Goal: Transaction & Acquisition: Purchase product/service

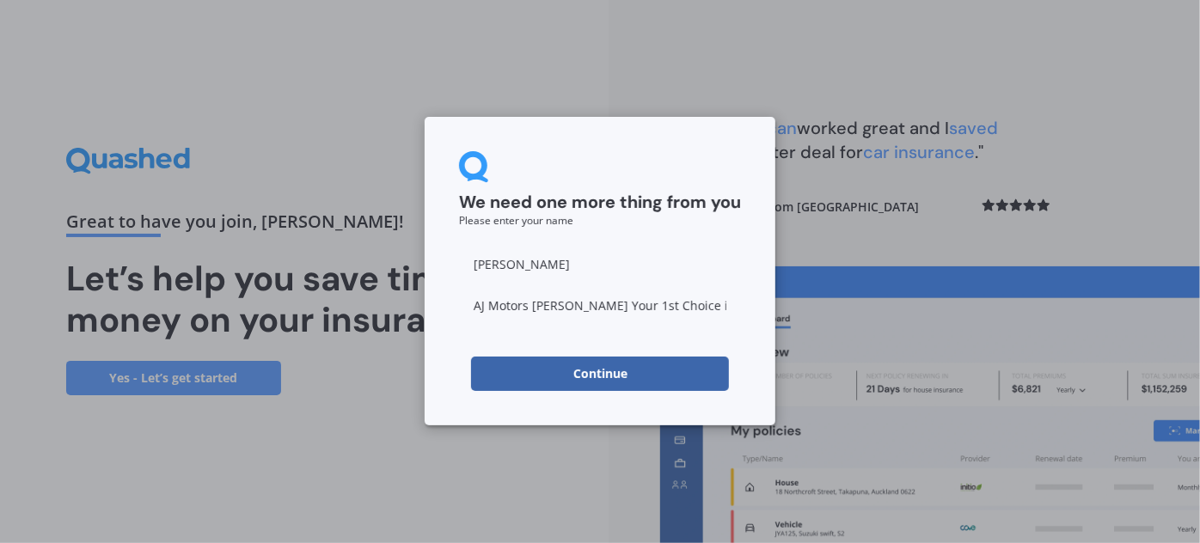
click at [537, 379] on button "Continue" at bounding box center [600, 374] width 258 height 34
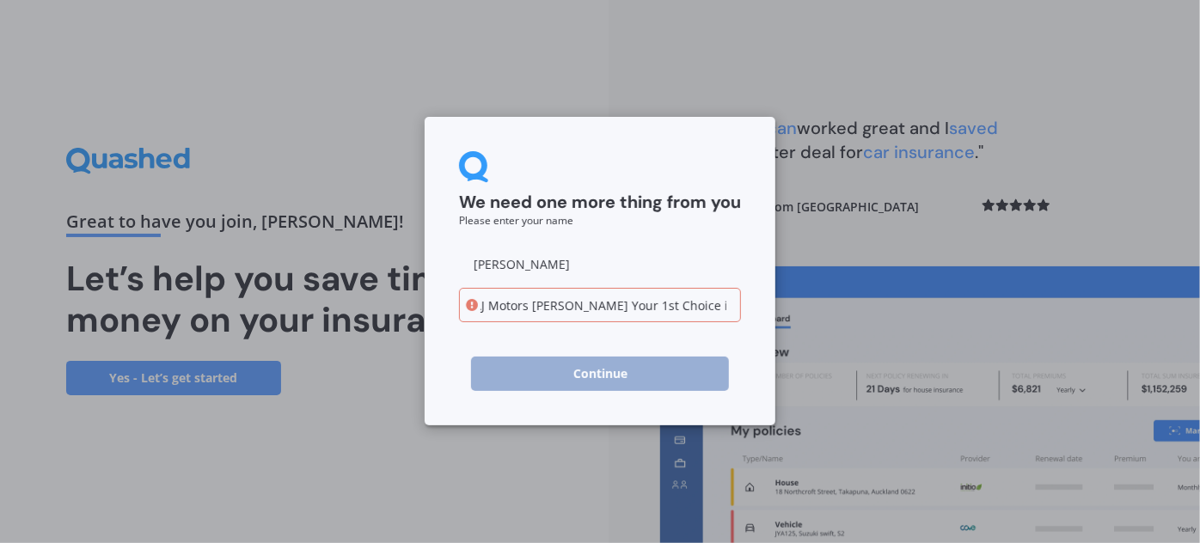
click at [630, 304] on input "AJ Motors [PERSON_NAME] Your 1st Choice in [GEOGRAPHIC_DATA]" at bounding box center [600, 305] width 282 height 34
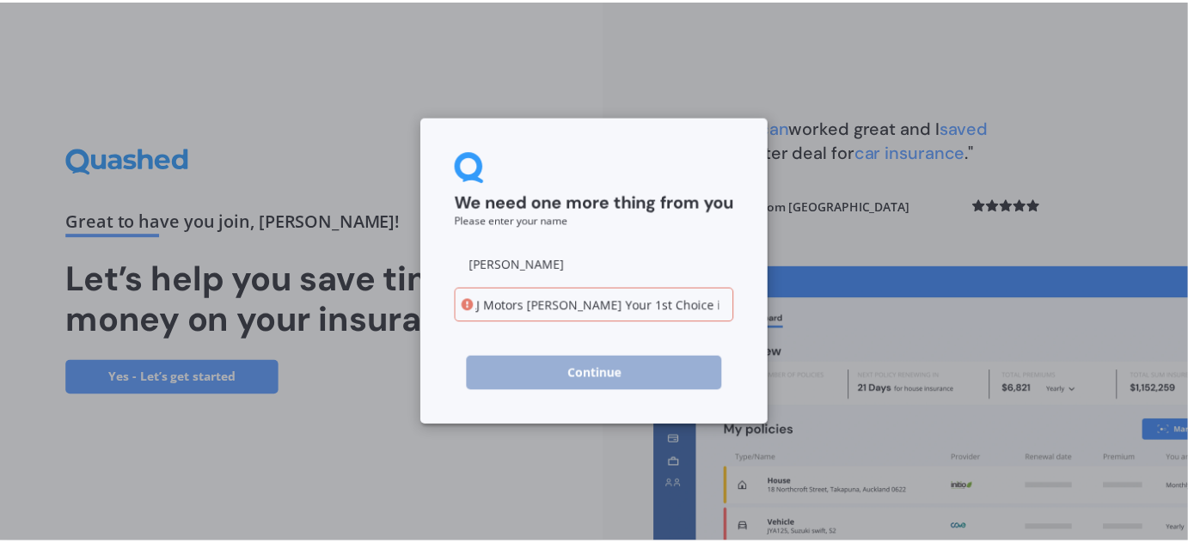
scroll to position [0, 0]
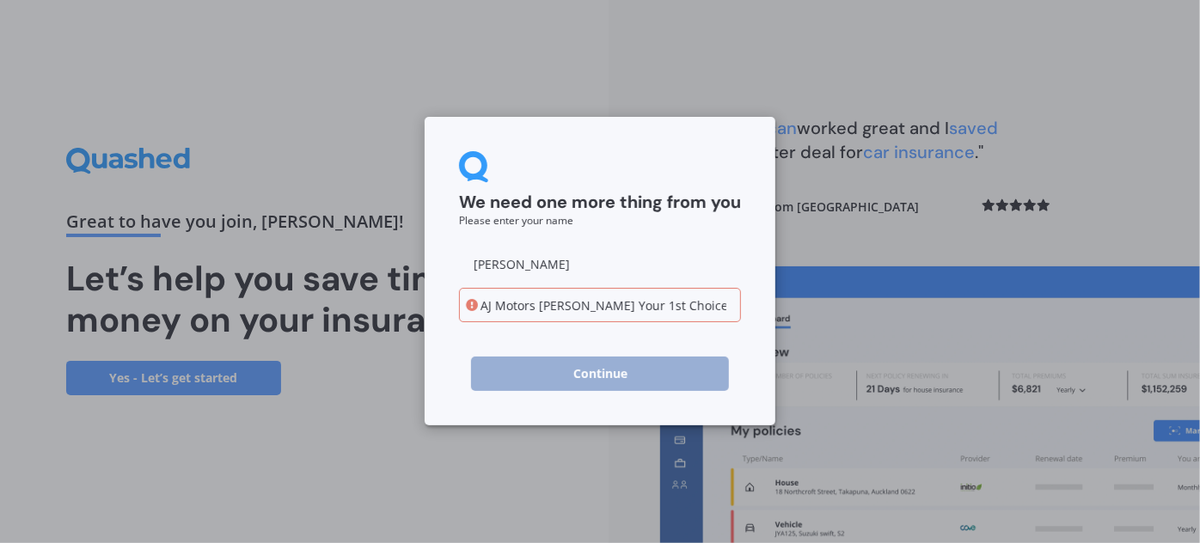
click at [578, 300] on input "AJ Motors [PERSON_NAME] Your 1st Choice in [GEOGRAPHIC_DATA]" at bounding box center [600, 305] width 282 height 34
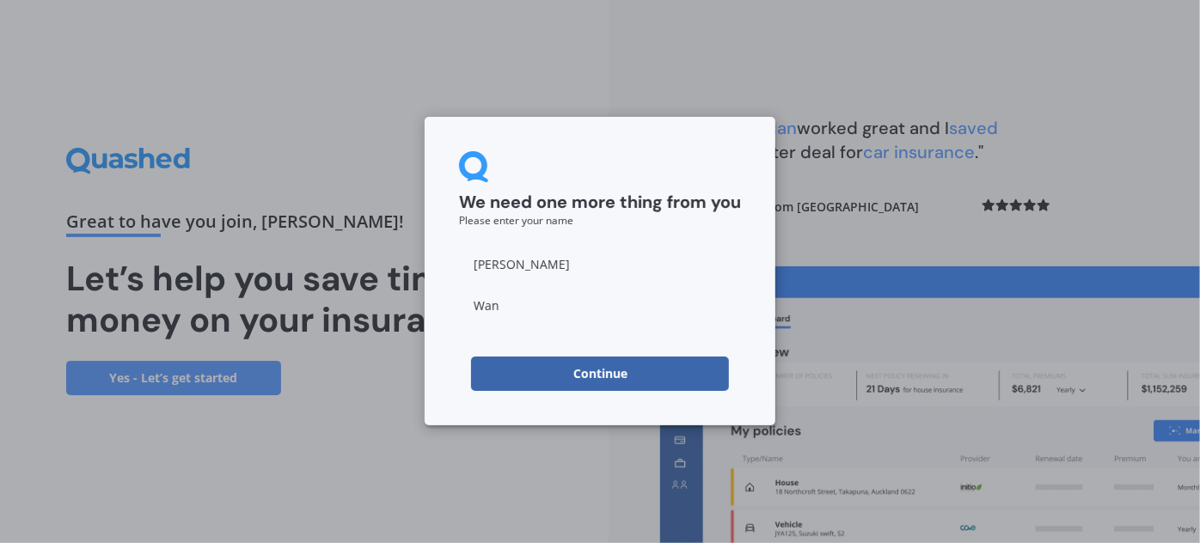
type input "Wan"
click at [477, 343] on form "We need one more thing from you Please enter your name [PERSON_NAME] Continue" at bounding box center [600, 271] width 282 height 240
click at [539, 365] on button "Continue" at bounding box center [600, 374] width 258 height 34
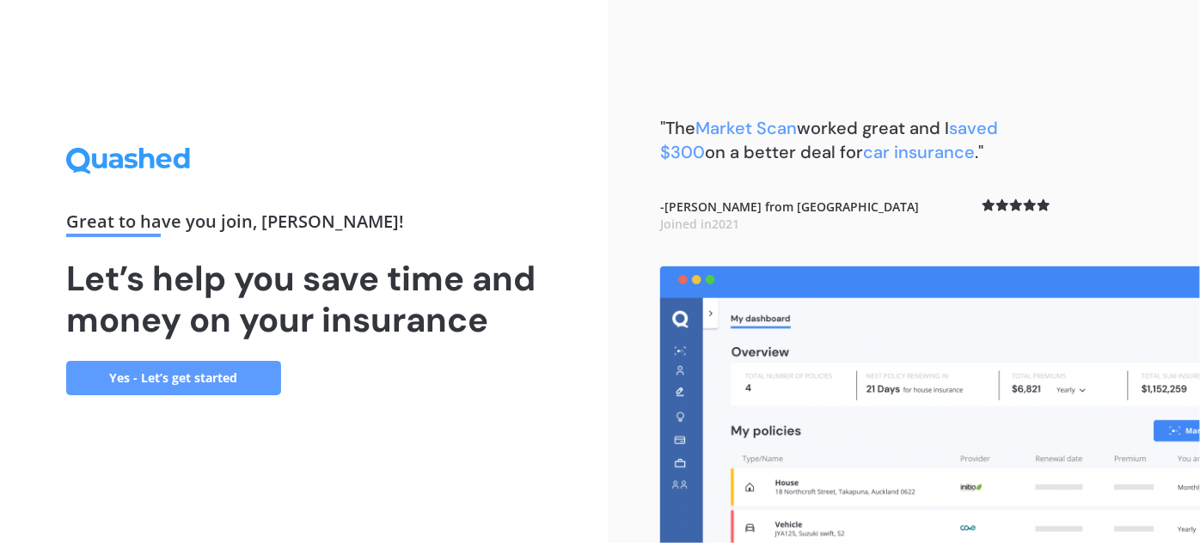
click at [225, 382] on link "Yes - Let’s get started" at bounding box center [173, 378] width 215 height 34
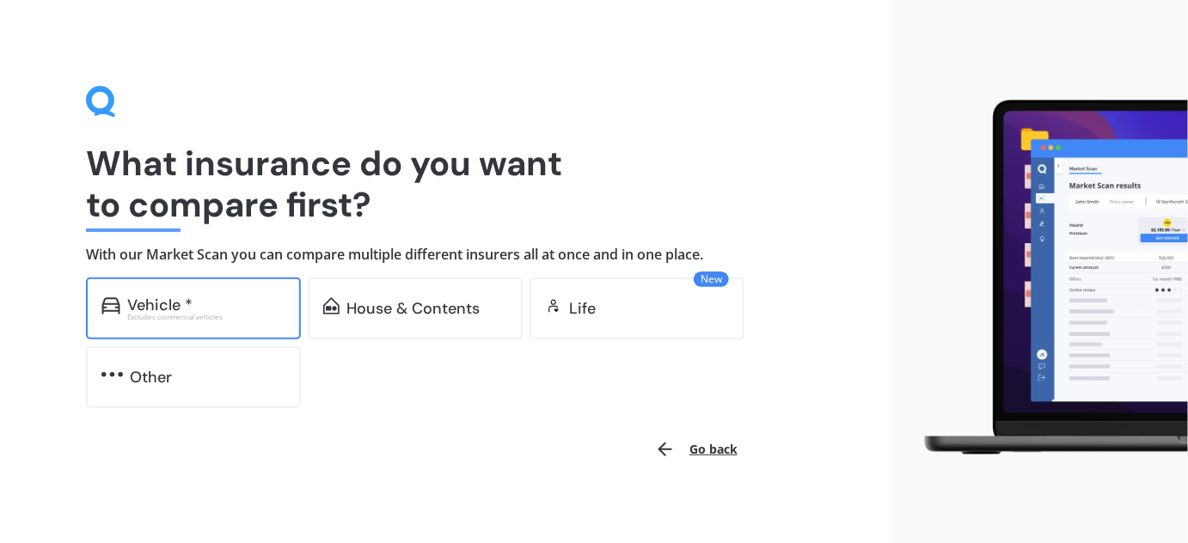
click at [248, 295] on div "Vehicle * Excludes commercial vehicles" at bounding box center [193, 309] width 215 height 62
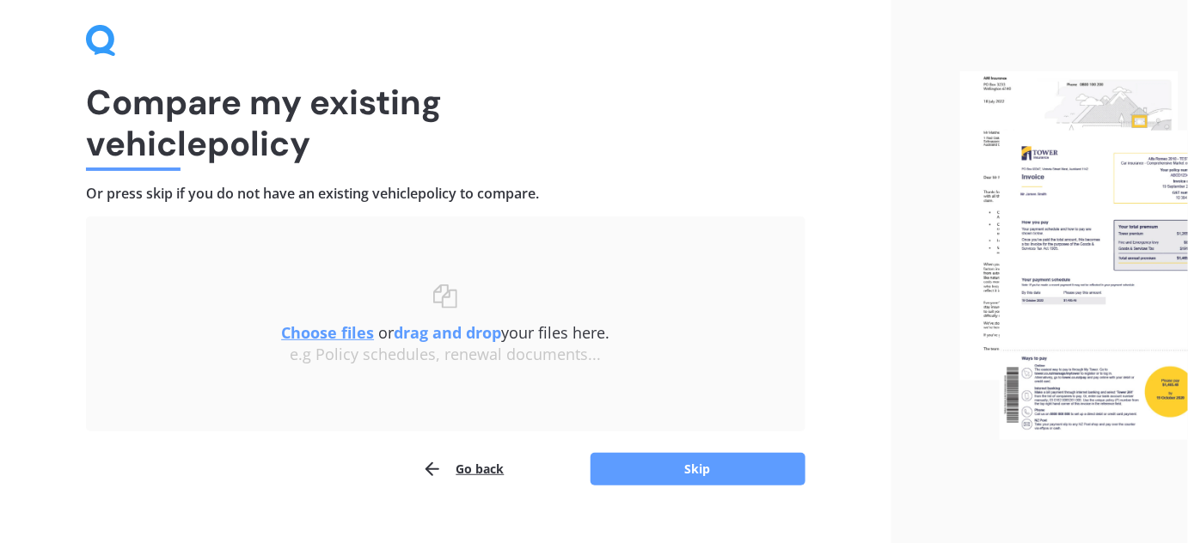
scroll to position [89, 0]
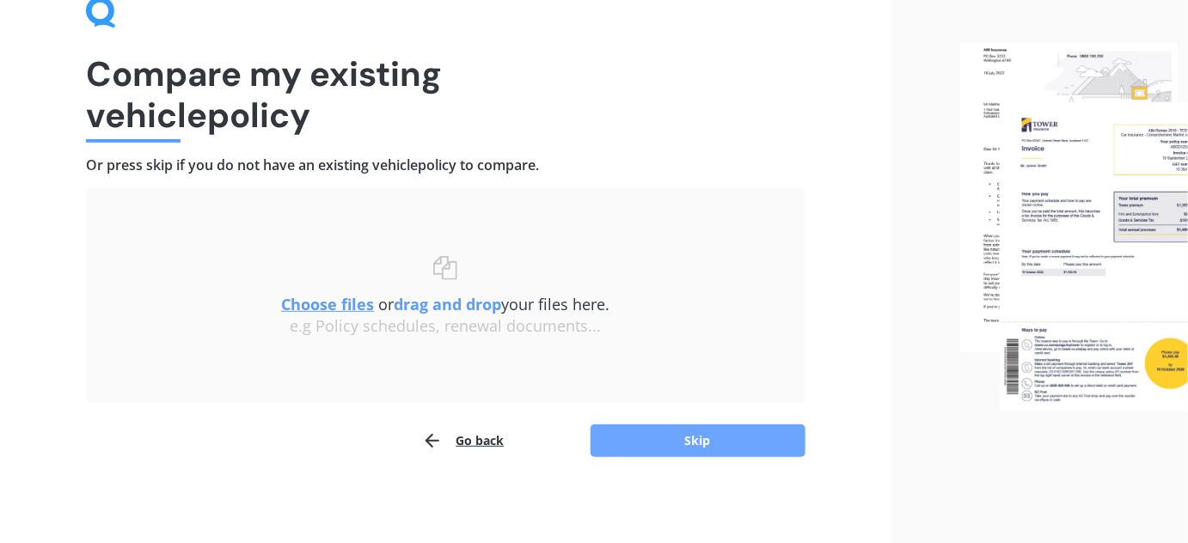
click at [650, 446] on button "Skip" at bounding box center [698, 441] width 215 height 33
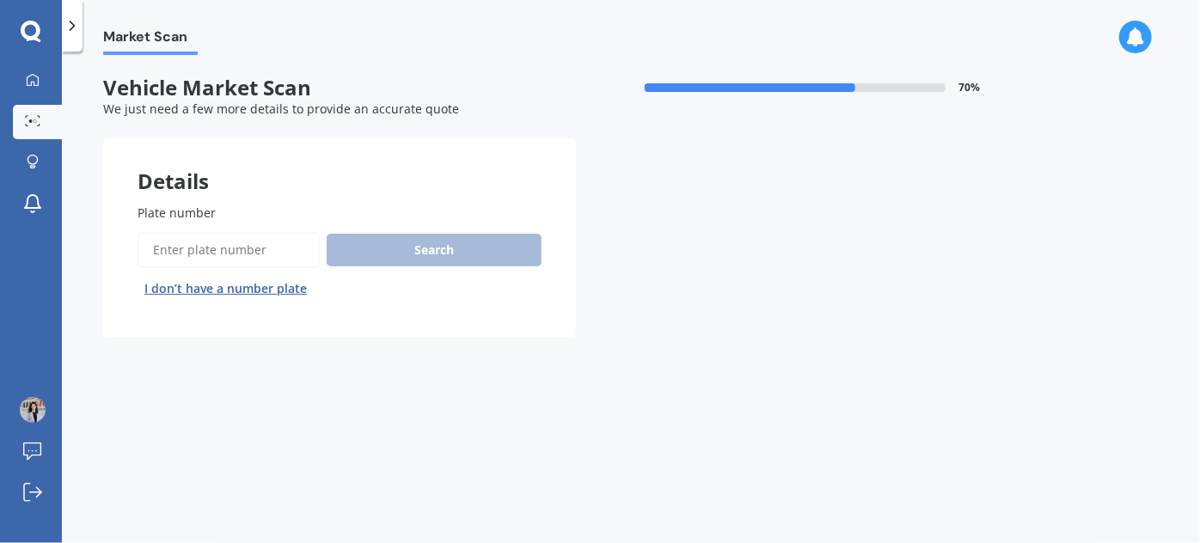
click at [199, 251] on input "Plate number" at bounding box center [229, 250] width 182 height 36
paste input "RKM271"
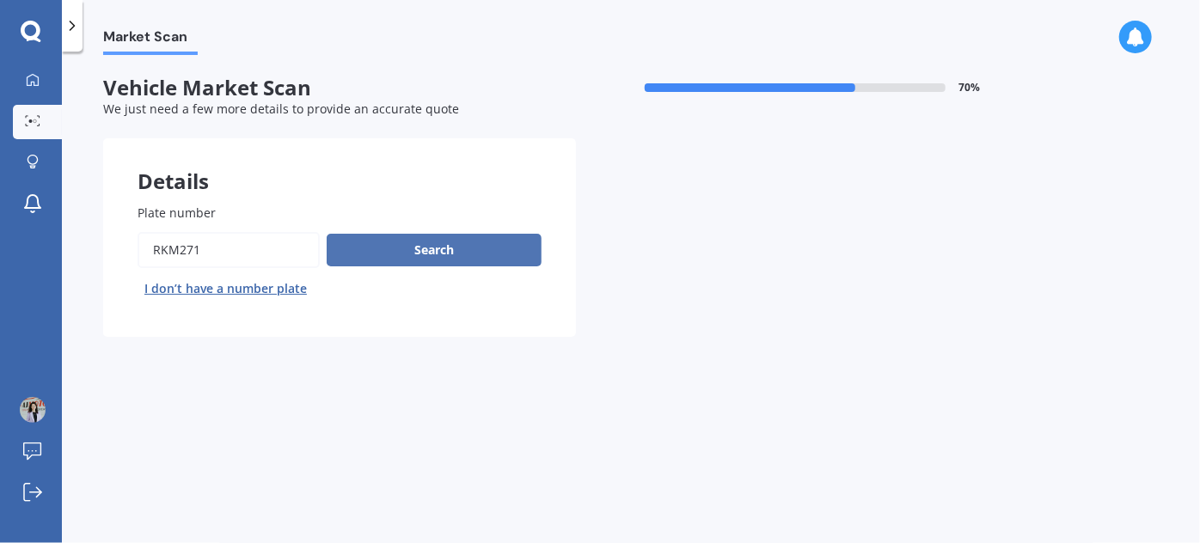
type input "RKM271"
click at [438, 252] on button "Search" at bounding box center [434, 250] width 215 height 33
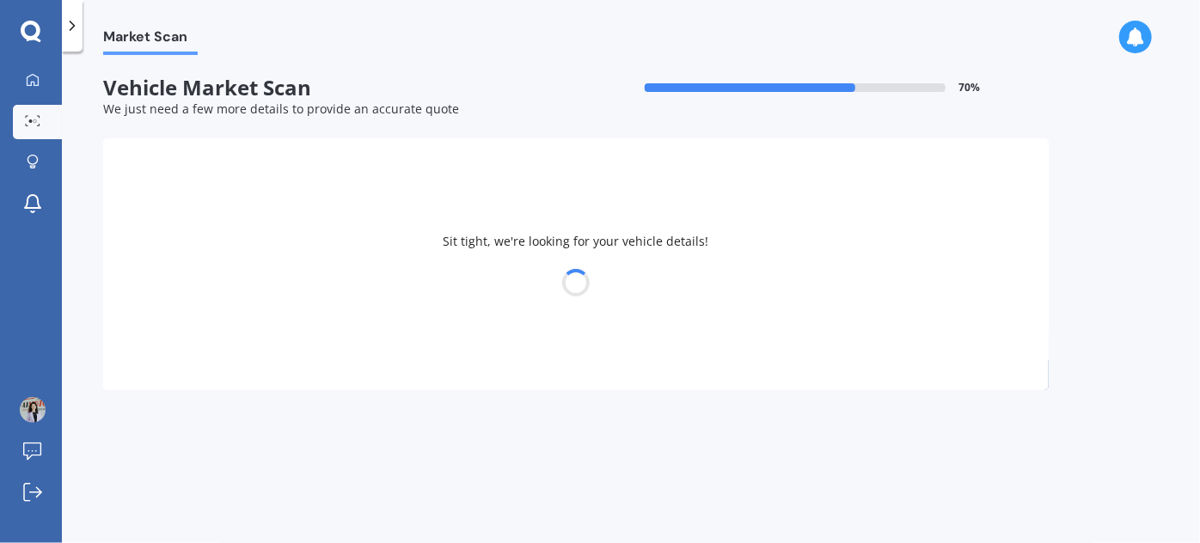
select select "SUBARU"
select select "FORESTER"
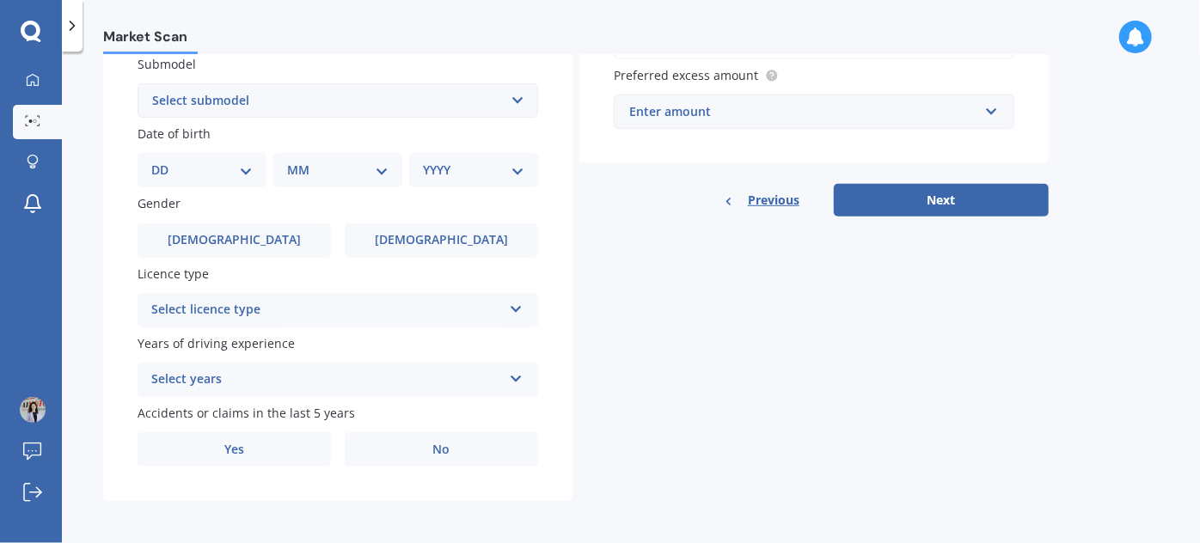
scroll to position [468, 0]
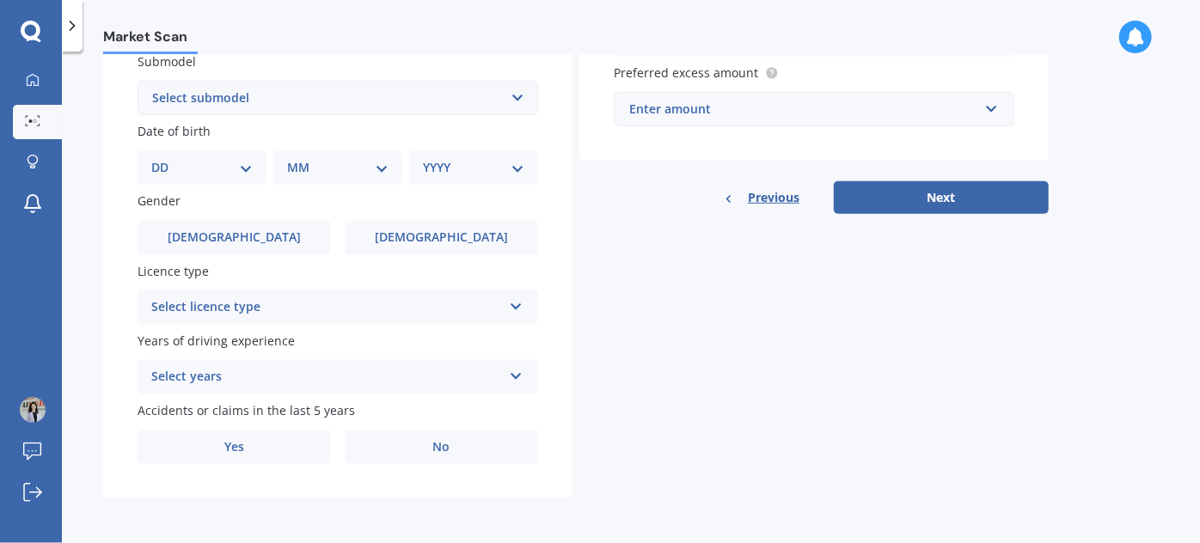
click at [493, 311] on div "Select licence type" at bounding box center [326, 307] width 351 height 21
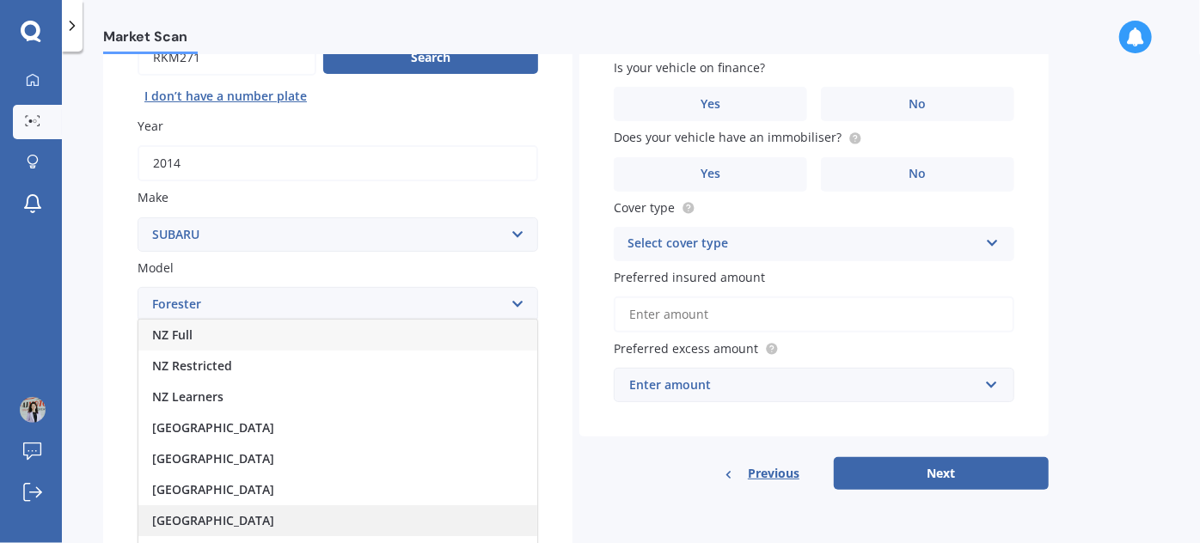
scroll to position [156, 0]
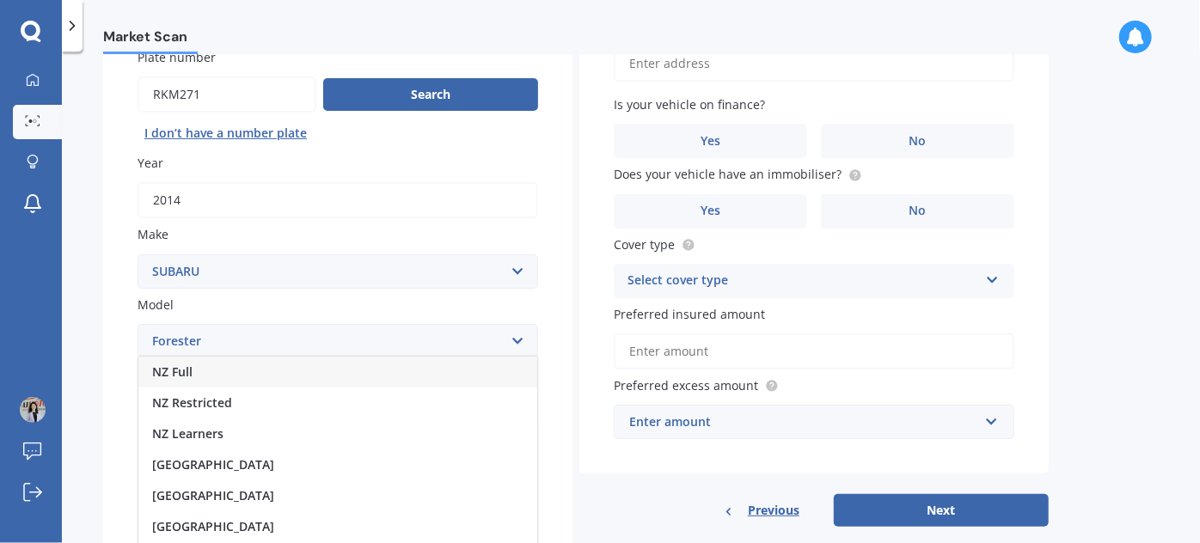
click at [249, 369] on div "NZ Full" at bounding box center [337, 372] width 399 height 31
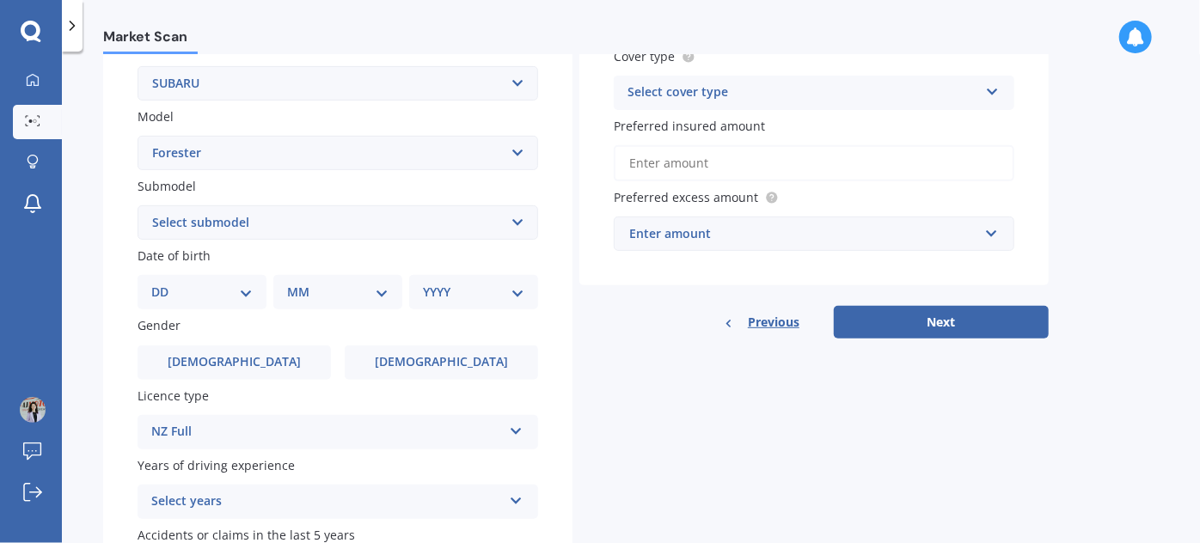
scroll to position [364, 0]
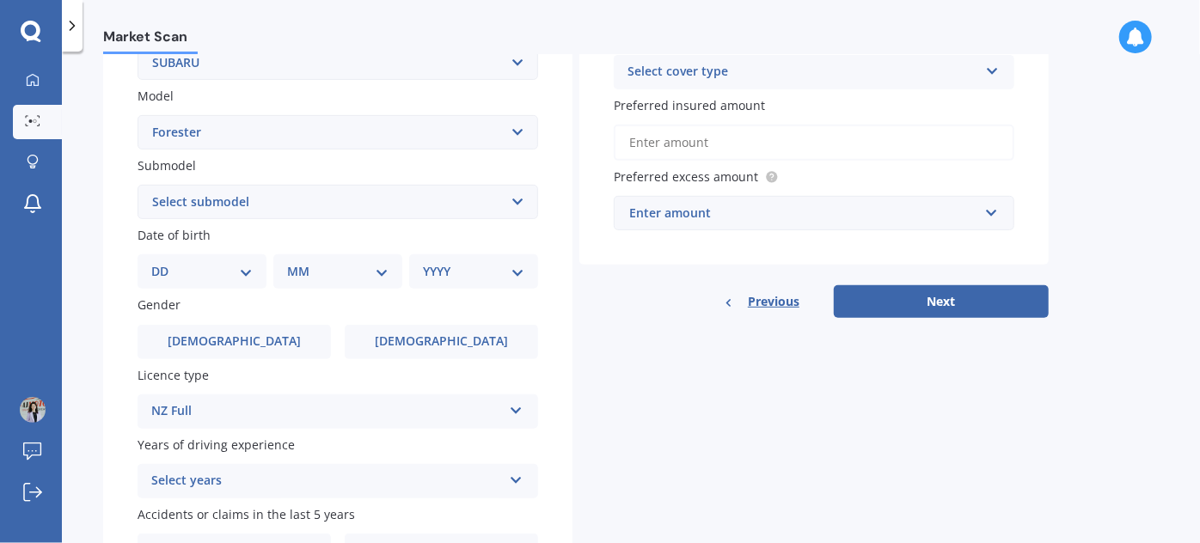
click at [210, 265] on select "DD 01 02 03 04 05 06 07 08 09 10 11 12 13 14 15 16 17 18 19 20 21 22 23 24 25 2…" at bounding box center [201, 271] width 101 height 19
select select "09"
click at [165, 262] on select "DD 01 02 03 04 05 06 07 08 09 10 11 12 13 14 15 16 17 18 19 20 21 22 23 24 25 2…" at bounding box center [201, 271] width 101 height 19
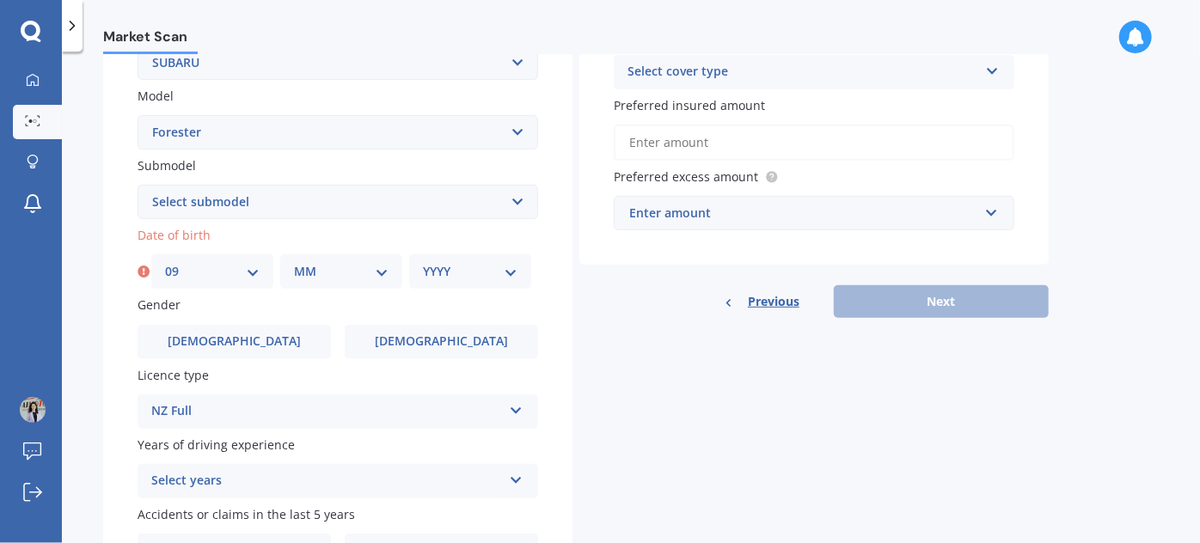
click at [333, 267] on select "MM 01 02 03 04 05 06 07 08 09 10 11 12" at bounding box center [341, 271] width 95 height 19
select select "09"
click at [294, 262] on select "MM 01 02 03 04 05 06 07 08 09 10 11 12" at bounding box center [341, 271] width 95 height 19
click at [454, 270] on select "YYYY 2025 2024 2023 2022 2021 2020 2019 2018 2017 2016 2015 2014 2013 2012 2011…" at bounding box center [470, 271] width 95 height 19
select select "1959"
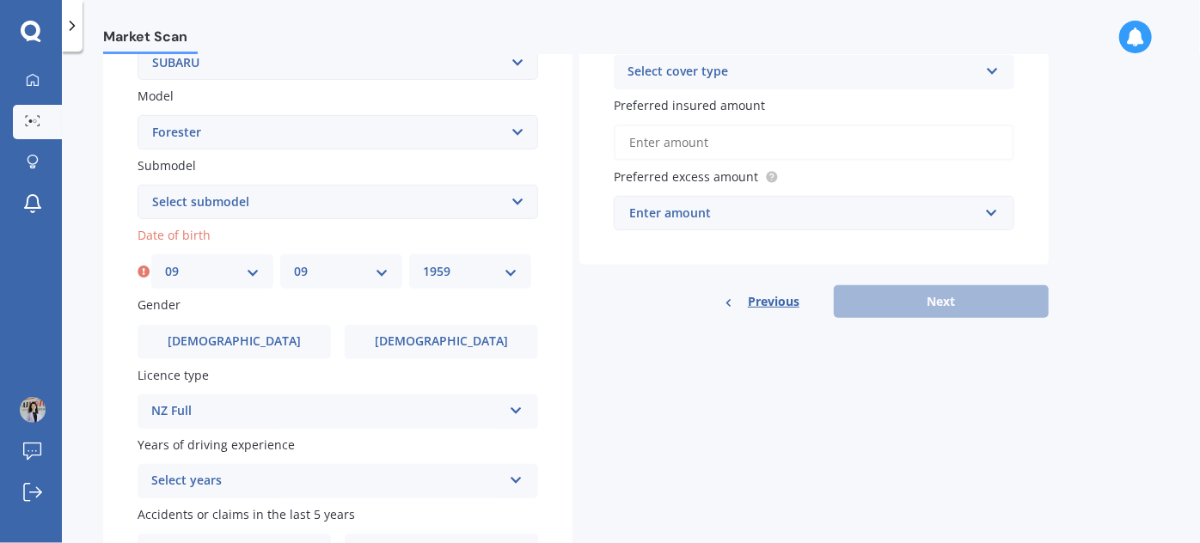
click at [423, 262] on select "YYYY 2025 2024 2023 2022 2021 2020 2019 2018 2017 2016 2015 2014 2013 2012 2011…" at bounding box center [470, 271] width 95 height 19
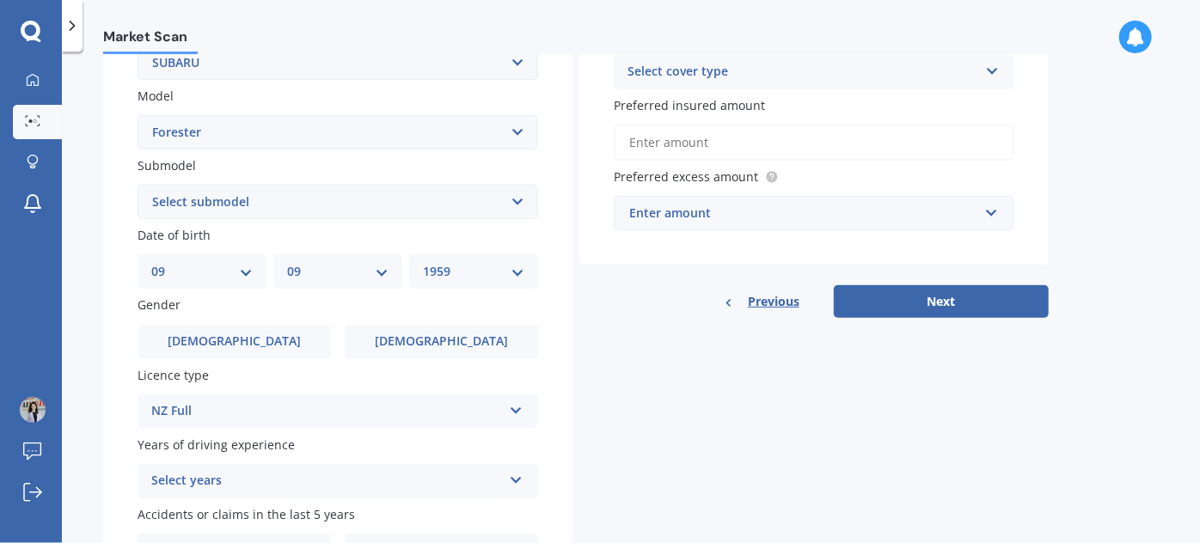
drag, startPoint x: 606, startPoint y: 310, endPoint x: 610, endPoint y: 323, distance: 13.6
click at [606, 309] on div "Previous Next" at bounding box center [813, 301] width 469 height 33
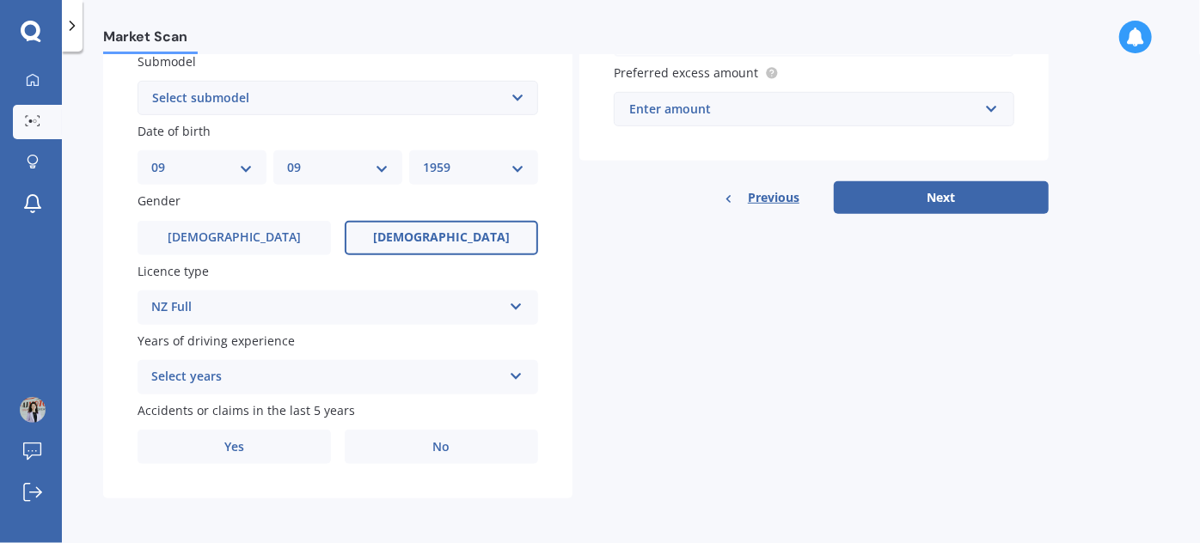
click at [430, 227] on label "[DEMOGRAPHIC_DATA]" at bounding box center [441, 238] width 193 height 34
click at [0, 0] on input "[DEMOGRAPHIC_DATA]" at bounding box center [0, 0] width 0 height 0
click at [309, 368] on div "Select years" at bounding box center [326, 377] width 351 height 21
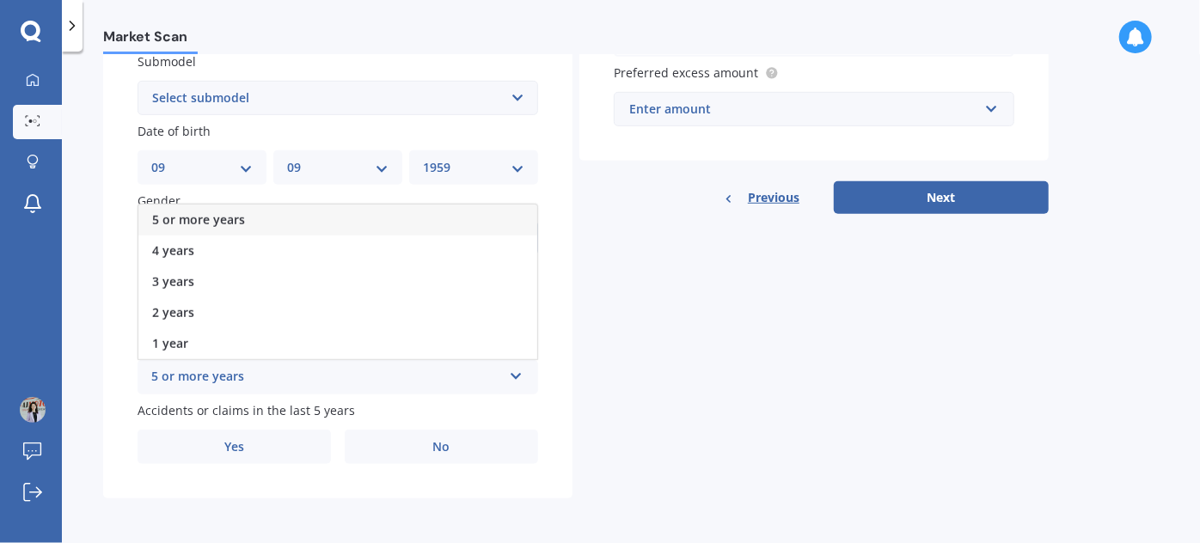
click at [214, 217] on span "5 or more years" at bounding box center [198, 219] width 93 height 16
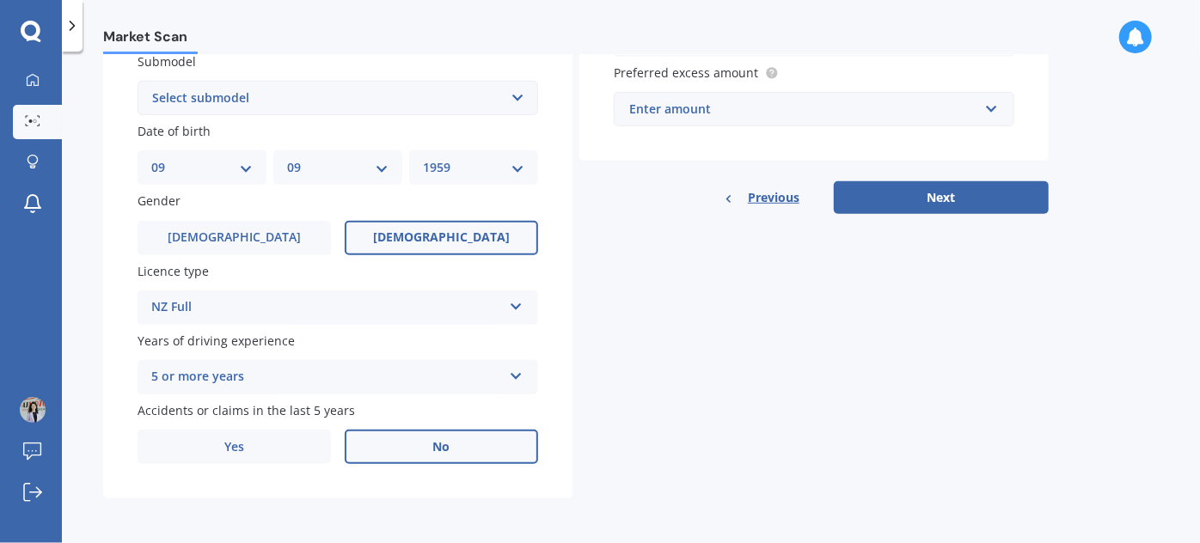
click at [414, 447] on label "No" at bounding box center [441, 447] width 193 height 34
click at [0, 0] on input "No" at bounding box center [0, 0] width 0 height 0
click at [737, 100] on div "Enter amount" at bounding box center [803, 109] width 349 height 19
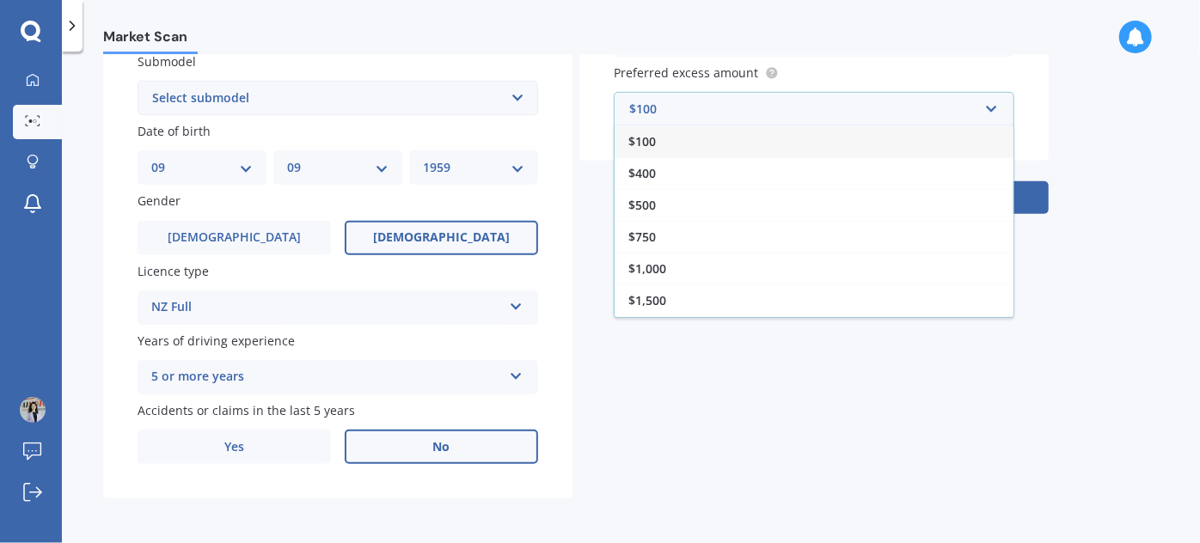
click at [711, 321] on div "Details Plate number Search I don’t have a number plate Year [DATE] Make Select…" at bounding box center [575, 84] width 945 height 829
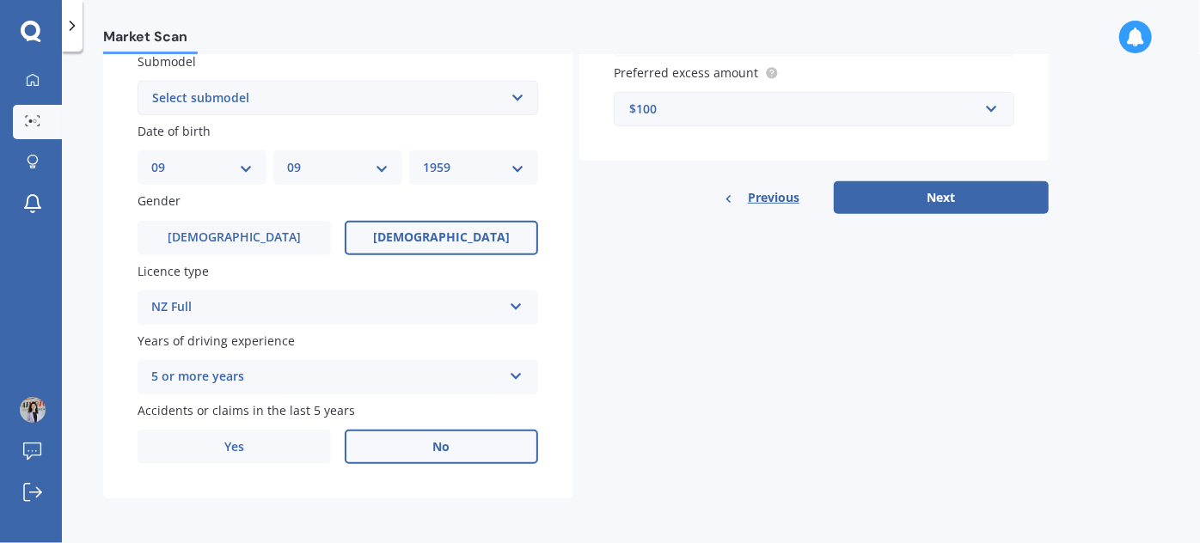
click at [748, 106] on div "$100" at bounding box center [803, 109] width 349 height 19
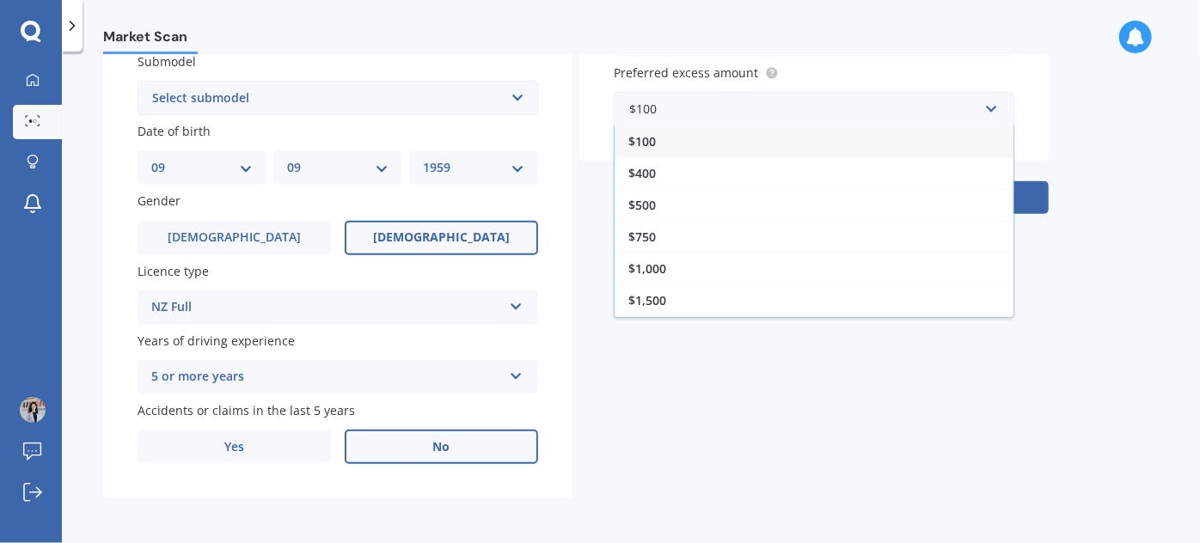
click at [662, 204] on div "$500" at bounding box center [814, 205] width 399 height 32
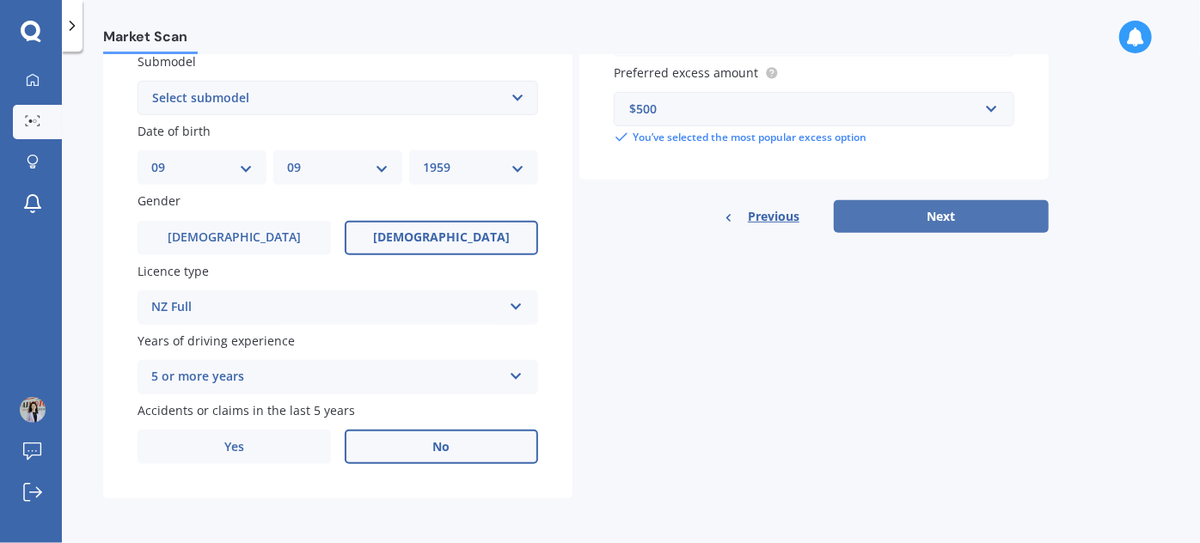
click at [916, 227] on button "Next" at bounding box center [941, 216] width 215 height 33
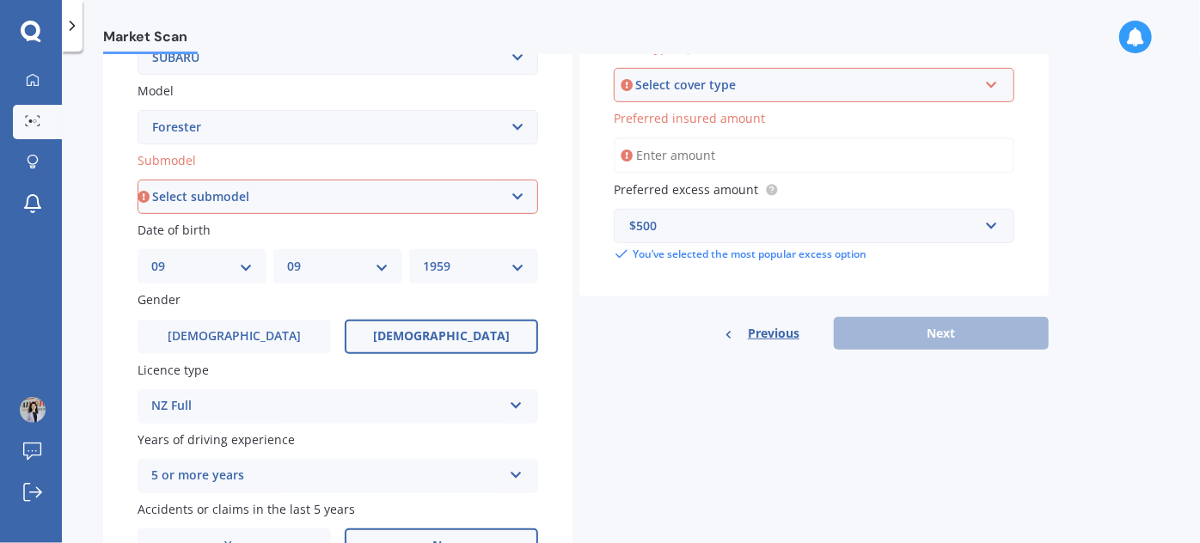
scroll to position [330, 0]
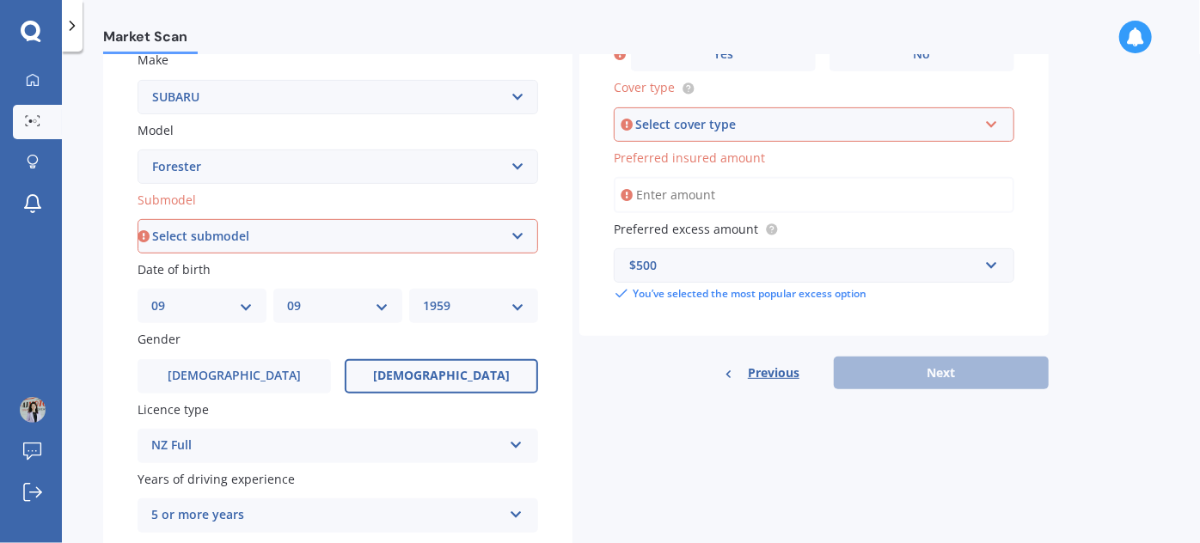
click at [745, 203] on input "Preferred insured amount" at bounding box center [814, 195] width 401 height 36
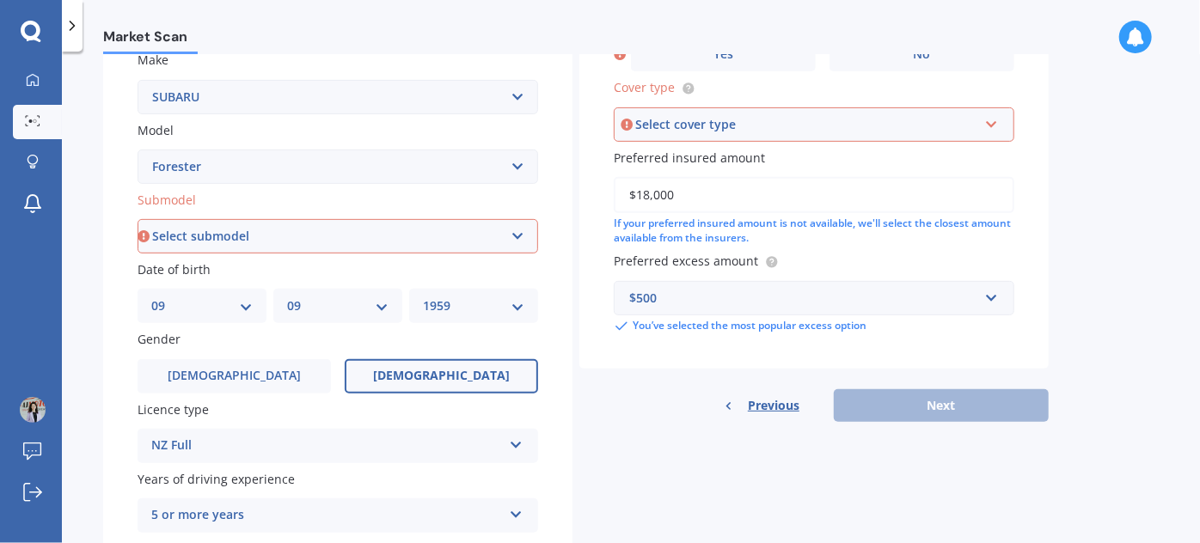
type input "$18,000"
click at [931, 399] on div "Previous Next" at bounding box center [813, 405] width 469 height 33
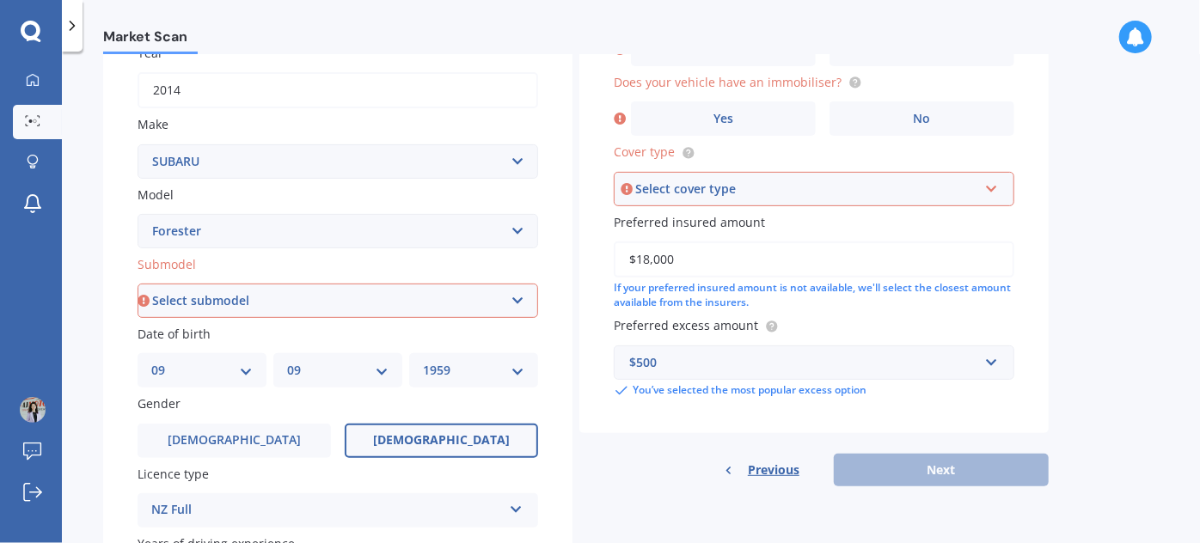
scroll to position [226, 0]
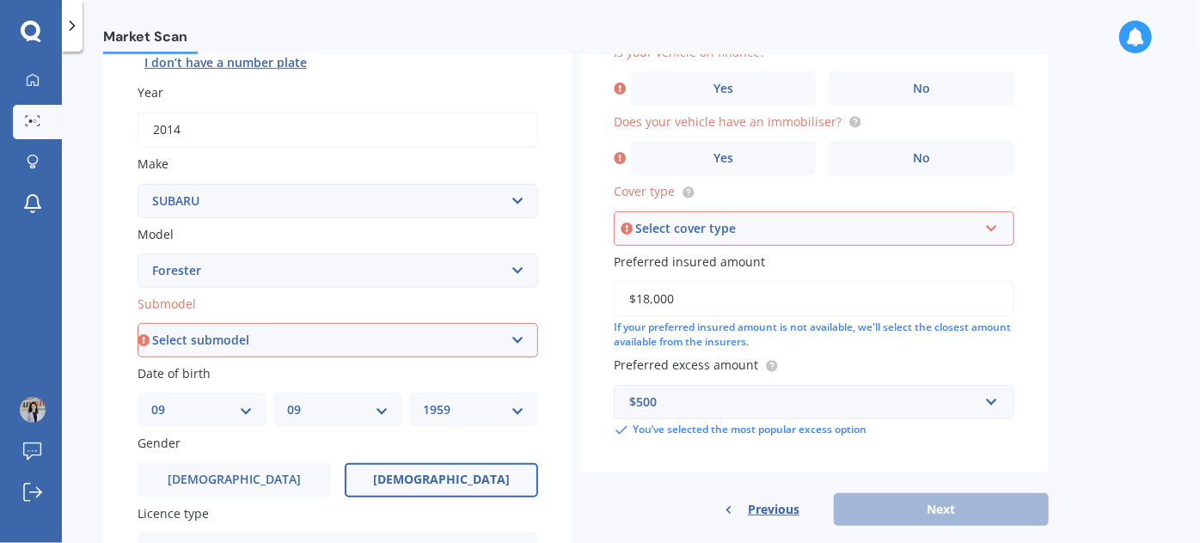
click at [754, 221] on div "Select cover type" at bounding box center [806, 228] width 342 height 19
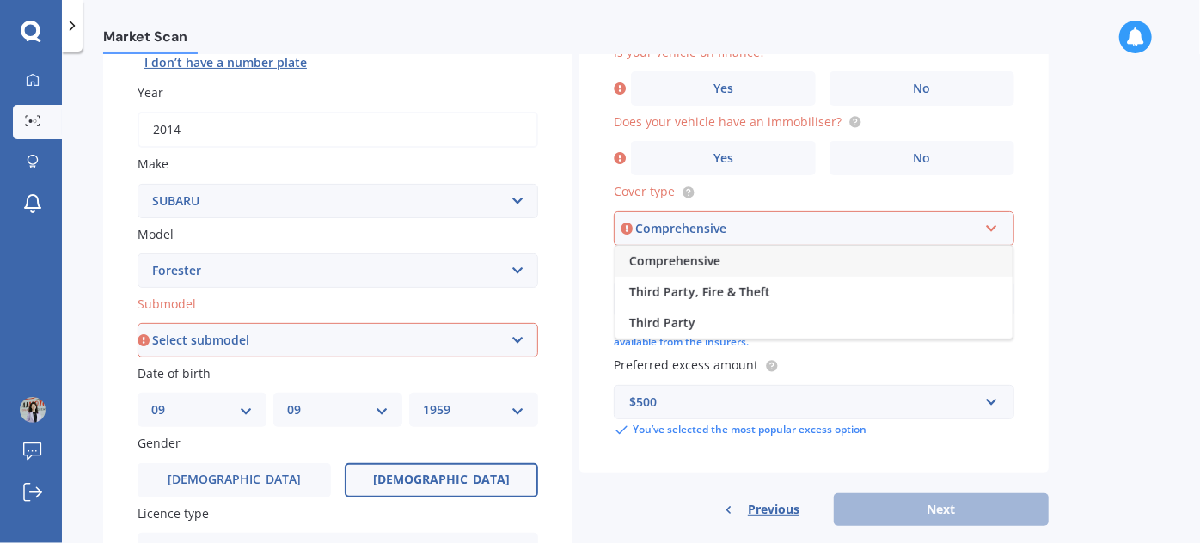
click at [725, 255] on div "Comprehensive" at bounding box center [813, 261] width 397 height 31
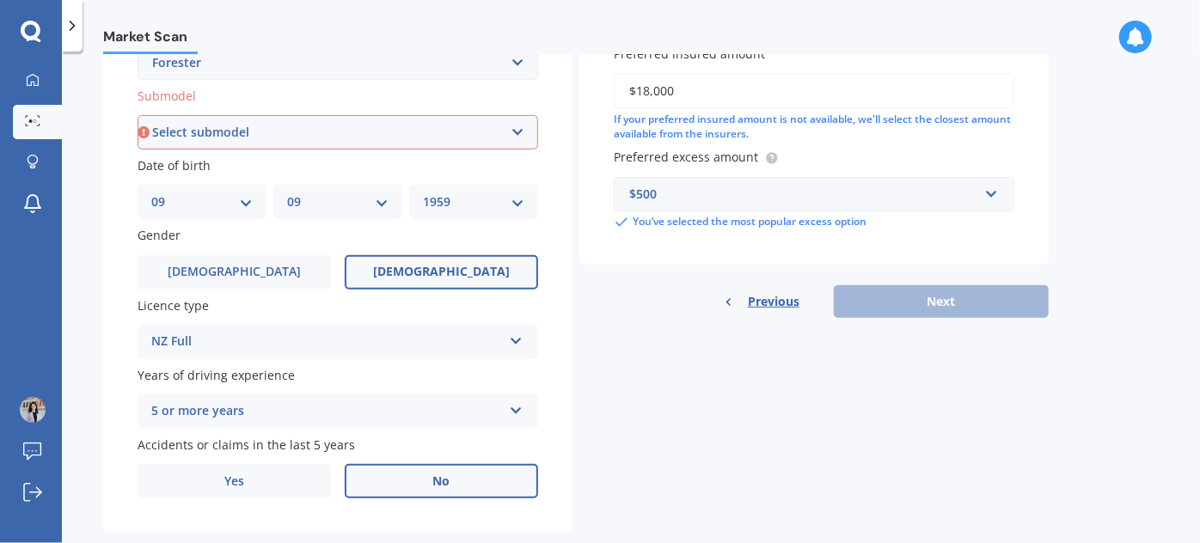
click at [912, 367] on div "Details Plate number Search I don’t have a number plate Year [DATE] Make Select…" at bounding box center [575, 118] width 945 height 829
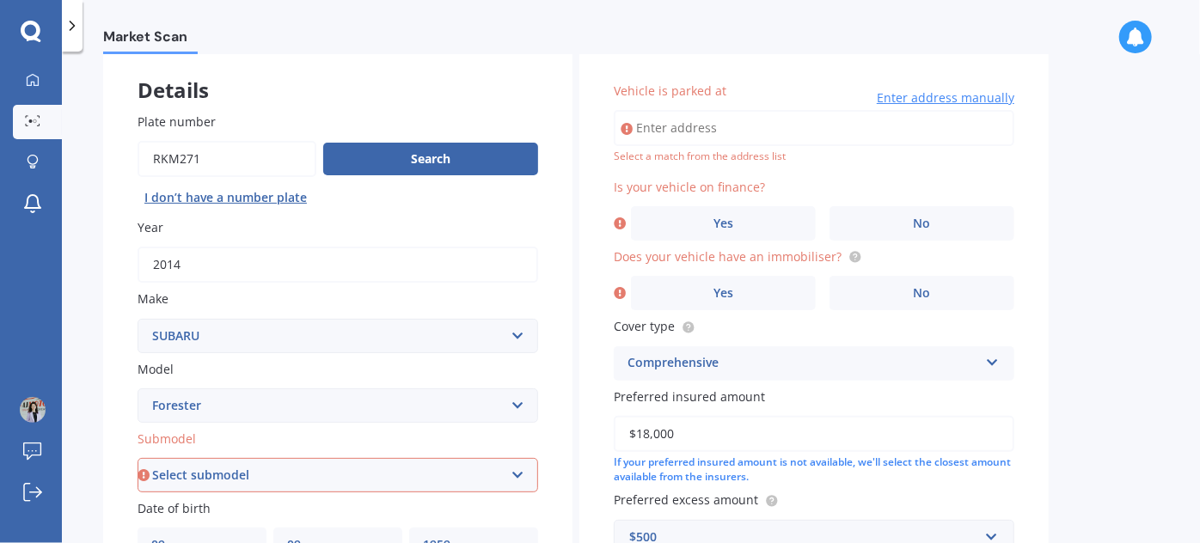
scroll to position [17, 0]
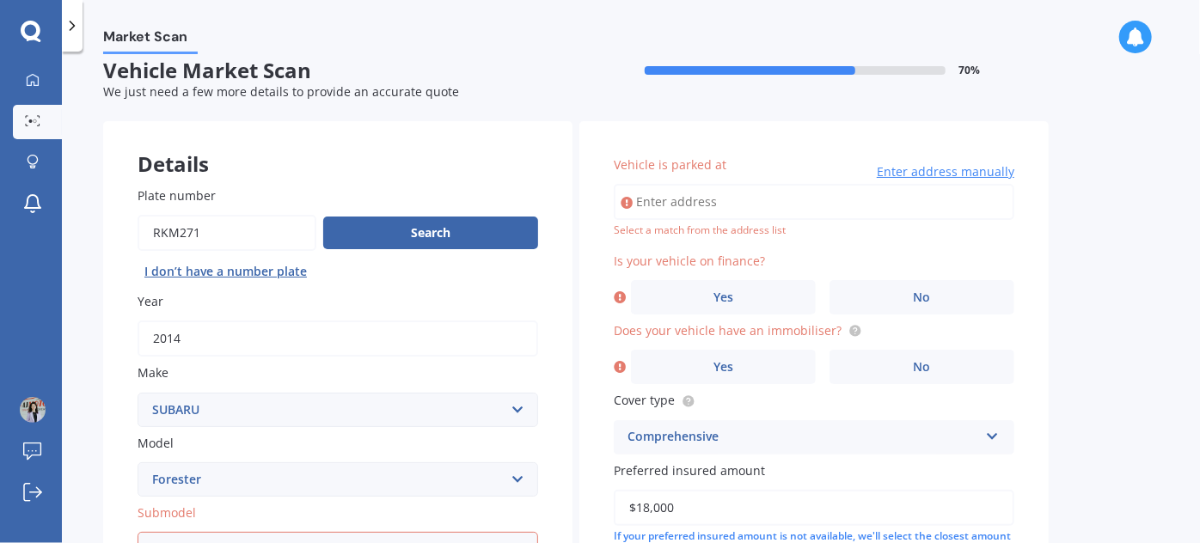
click at [768, 207] on input "Vehicle is parked at" at bounding box center [814, 202] width 401 height 36
click at [681, 203] on input "Vehicle is parked at" at bounding box center [814, 202] width 401 height 36
paste input "[STREET_ADDRESS][PERSON_NAME]."
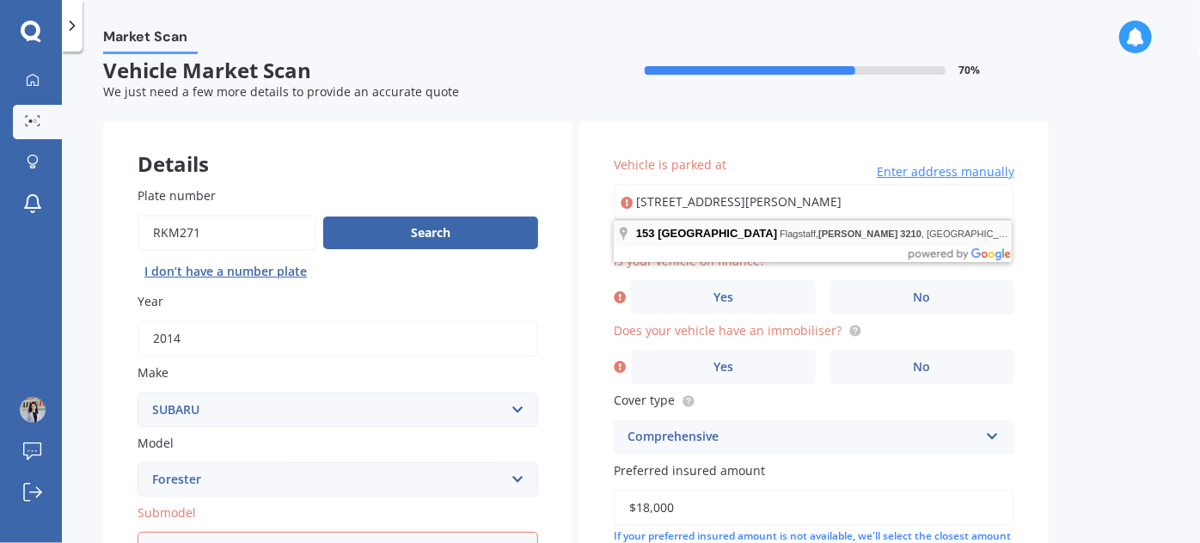
type input "[STREET_ADDRESS][PERSON_NAME]"
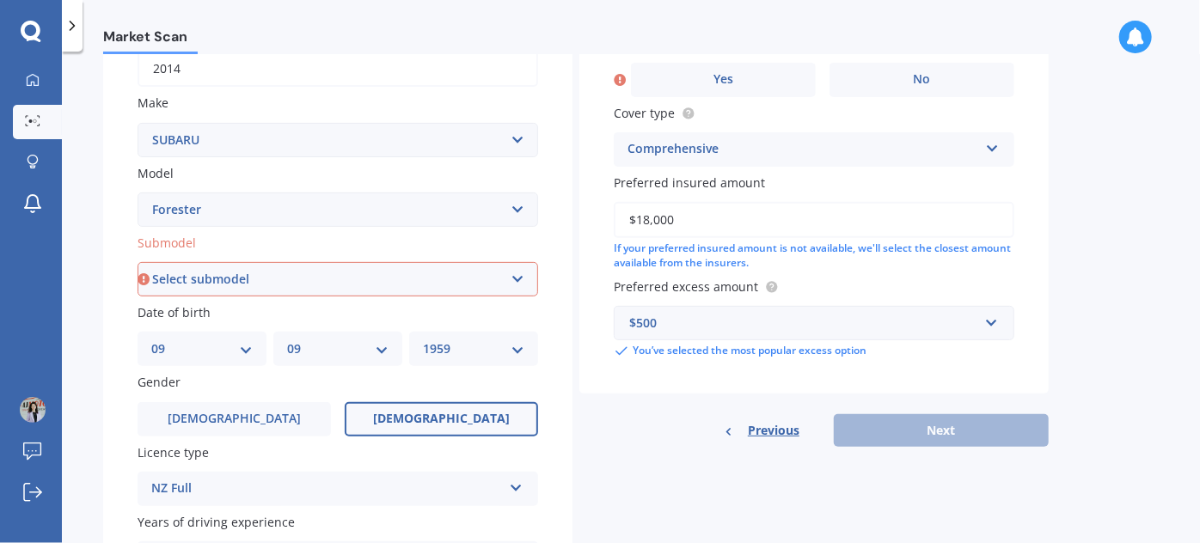
scroll to position [330, 0]
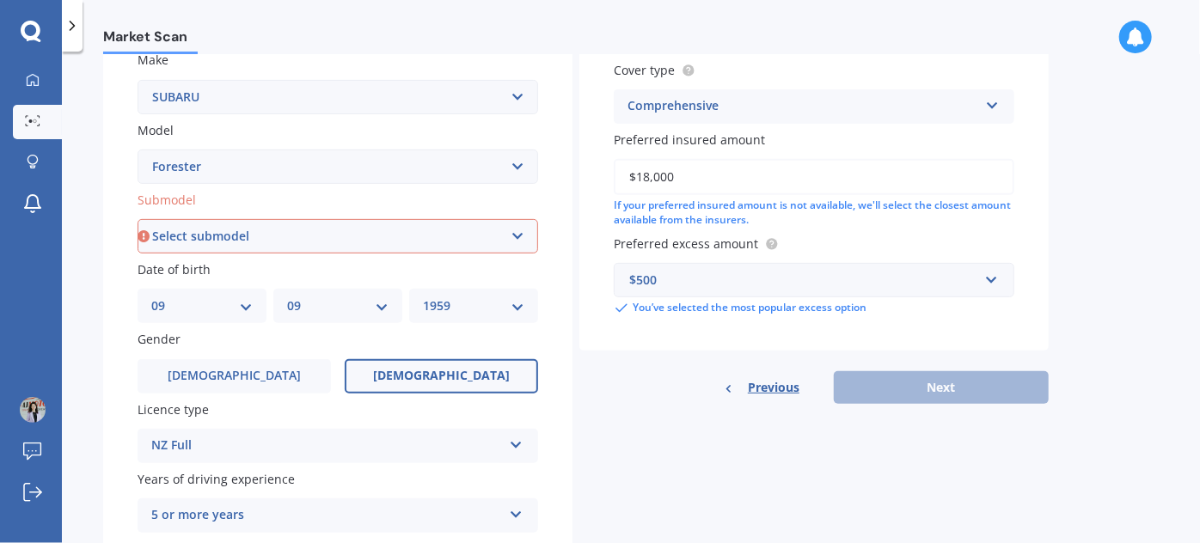
click at [960, 382] on div "Previous Next" at bounding box center [813, 387] width 469 height 33
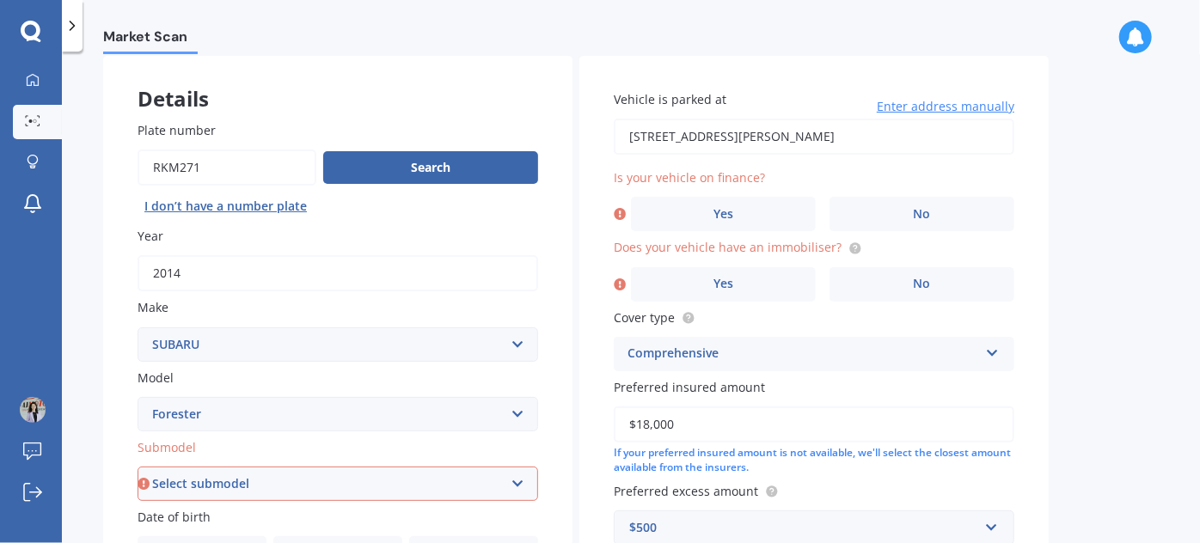
scroll to position [0, 0]
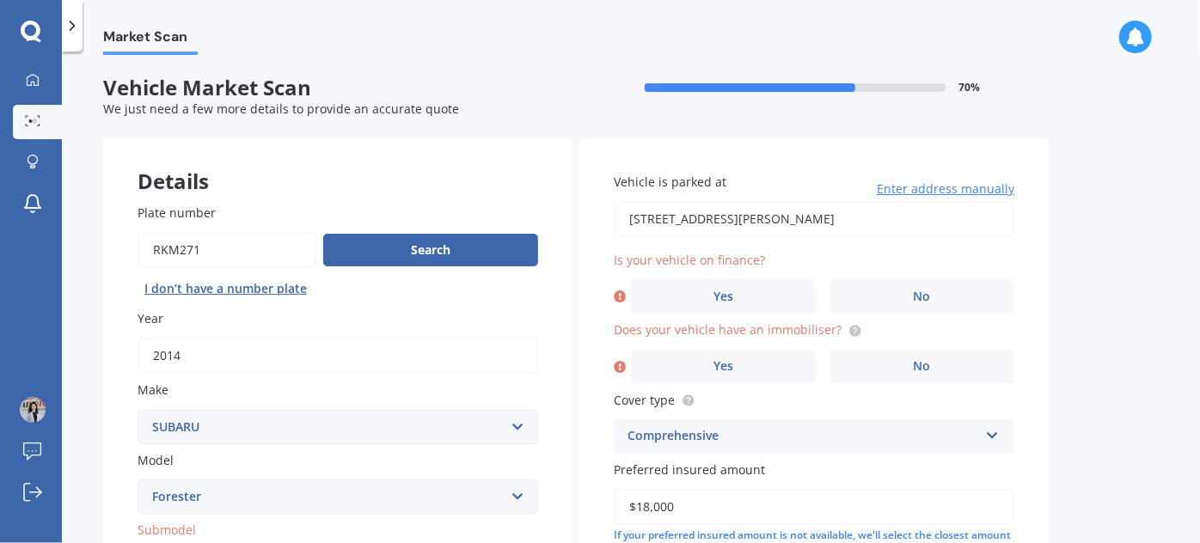
click at [1102, 303] on div "Market Scan Vehicle Market Scan 70 % We just need a few more details to provide…" at bounding box center [631, 301] width 1138 height 492
click at [932, 287] on label "No" at bounding box center [921, 296] width 185 height 34
click at [0, 0] on input "No" at bounding box center [0, 0] width 0 height 0
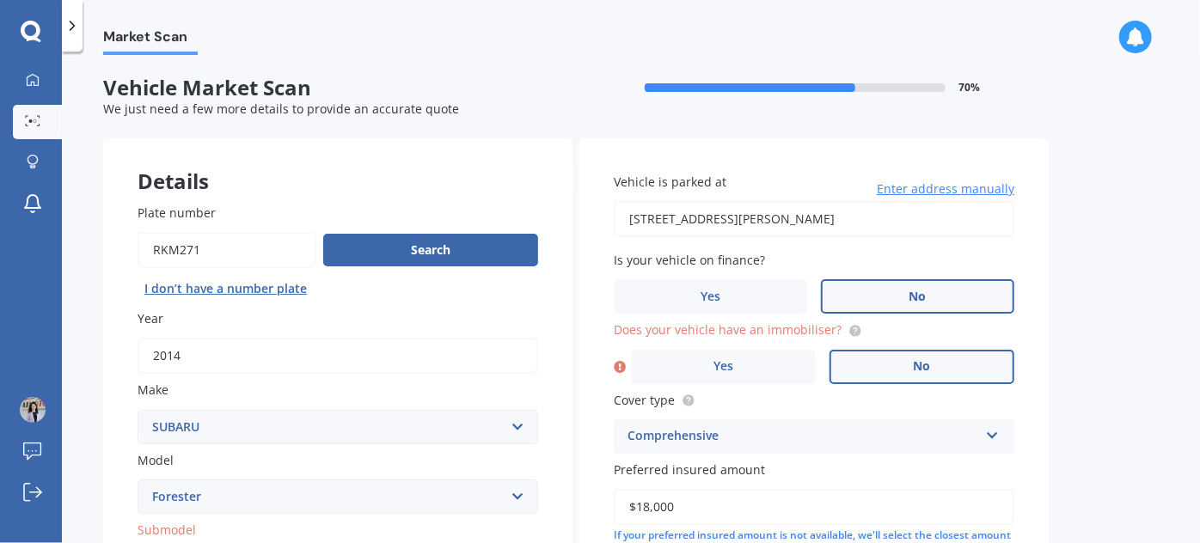
click at [920, 363] on span "No" at bounding box center [922, 366] width 17 height 15
click at [0, 0] on input "No" at bounding box center [0, 0] width 0 height 0
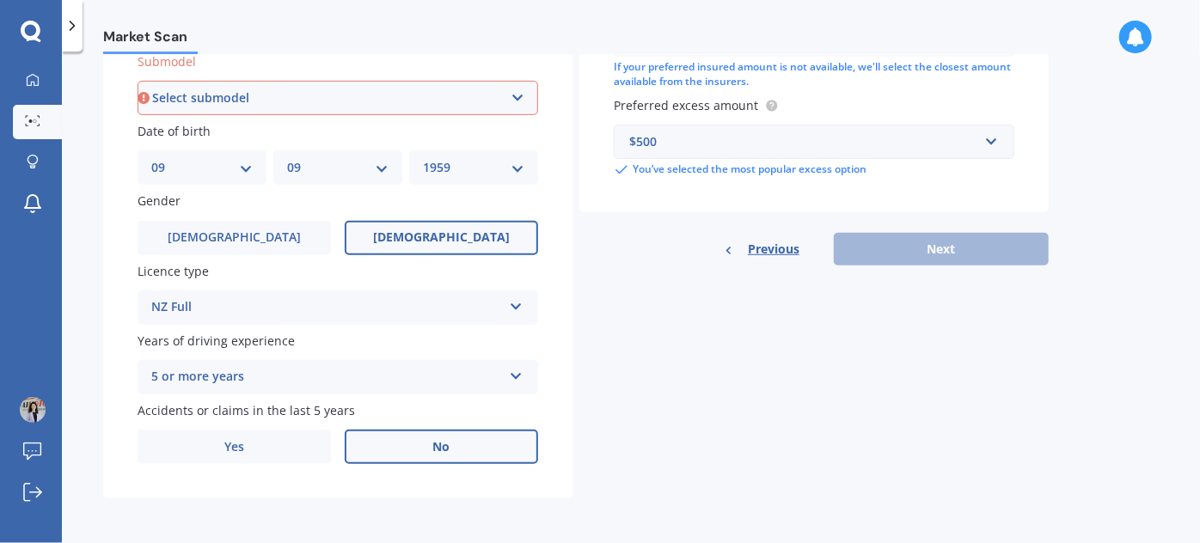
click at [932, 255] on div "Previous Next" at bounding box center [813, 249] width 469 height 33
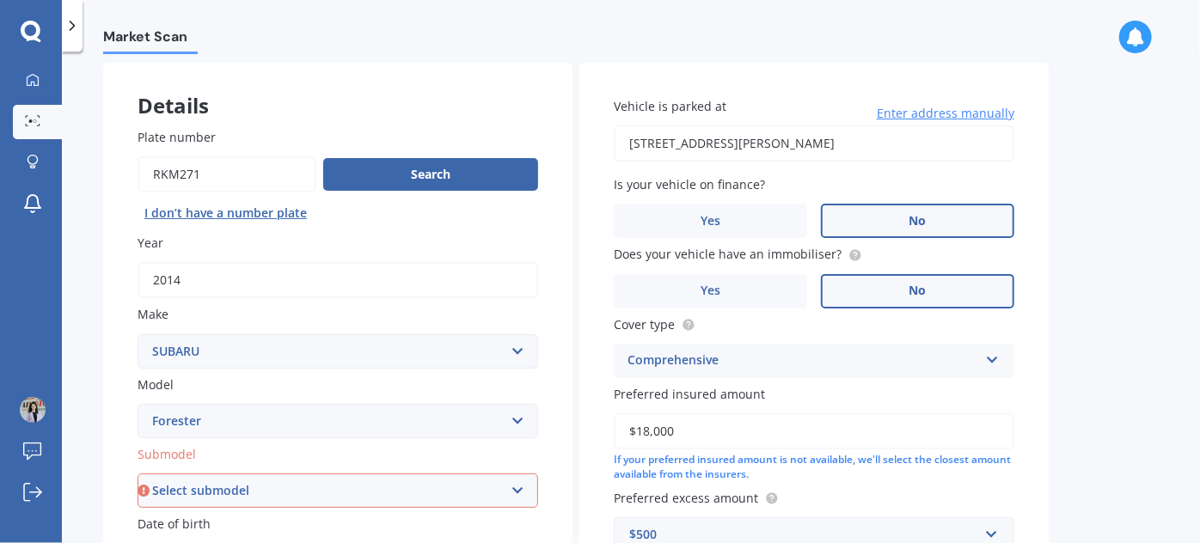
scroll to position [52, 0]
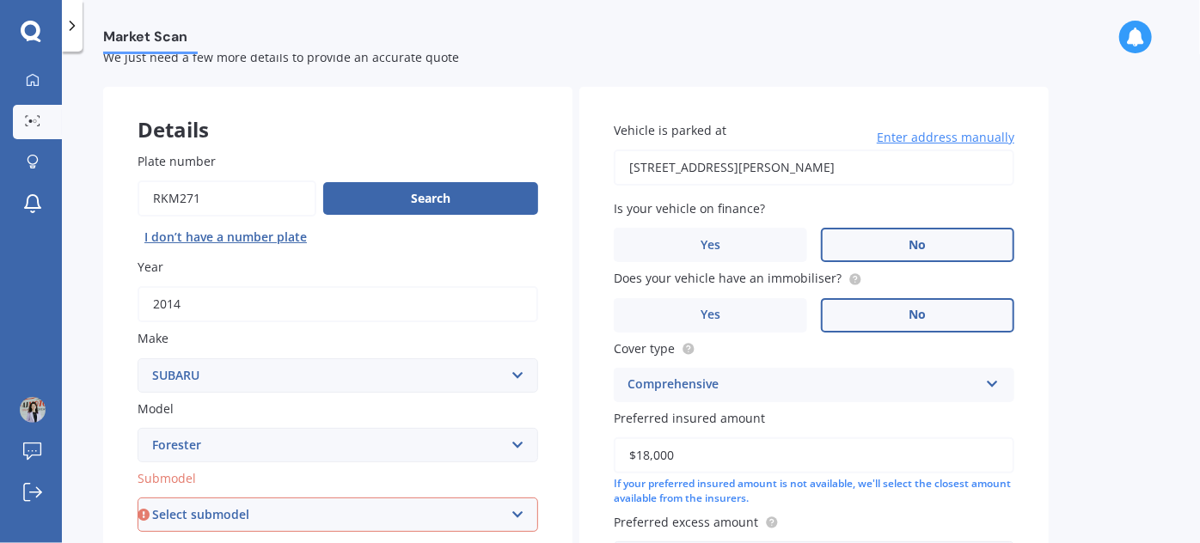
click at [1105, 306] on div "Market Scan Vehicle Market Scan 70 % We just need a few more details to provide…" at bounding box center [631, 301] width 1138 height 492
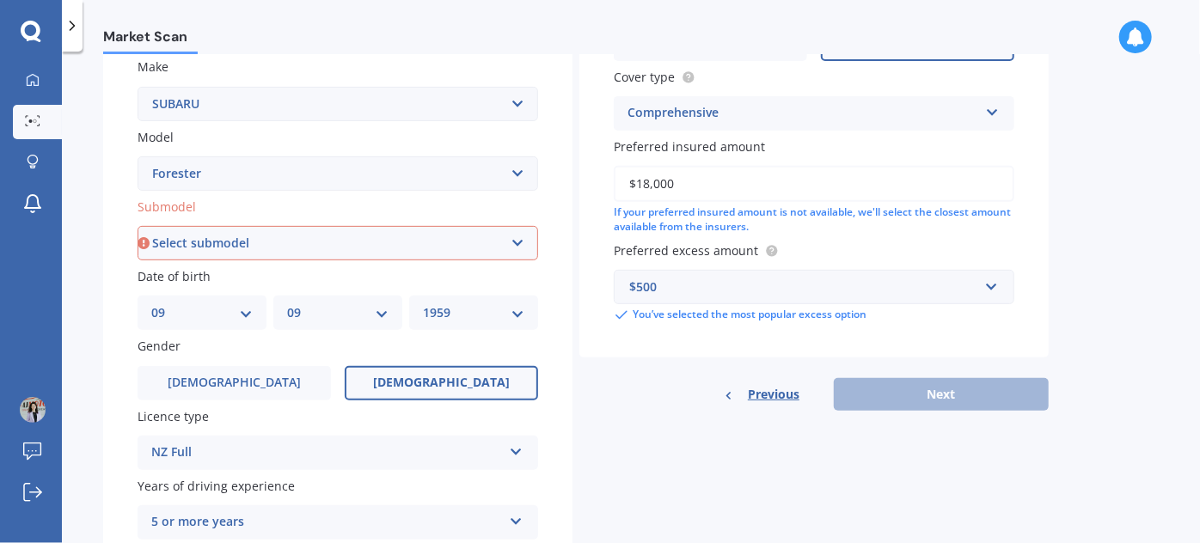
scroll to position [156, 0]
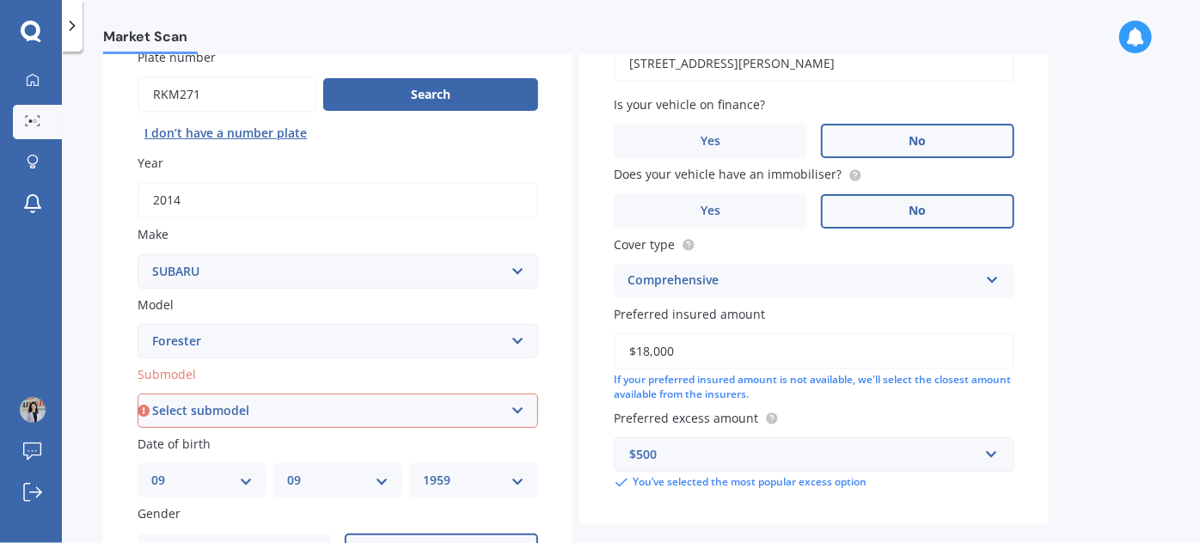
click at [284, 423] on select "Select submodel 2.0 Diesel 2.0 Turbo 2.0 XS 2.0 XT premium 2.5 Sti Turbo 2.5 XS…" at bounding box center [338, 411] width 401 height 34
click at [199, 407] on select "Select submodel 2.0 Diesel 2.0 Turbo 2.0 XS 2.0 XT premium 2.5 Sti Turbo 2.5 XS…" at bounding box center [338, 411] width 401 height 34
select select "2.0 XT PREMIUM"
click at [138, 394] on select "Select submodel 2.0 Diesel 2.0 Turbo 2.0 XS 2.0 XT premium 2.5 Sti Turbo 2.5 XS…" at bounding box center [338, 411] width 401 height 34
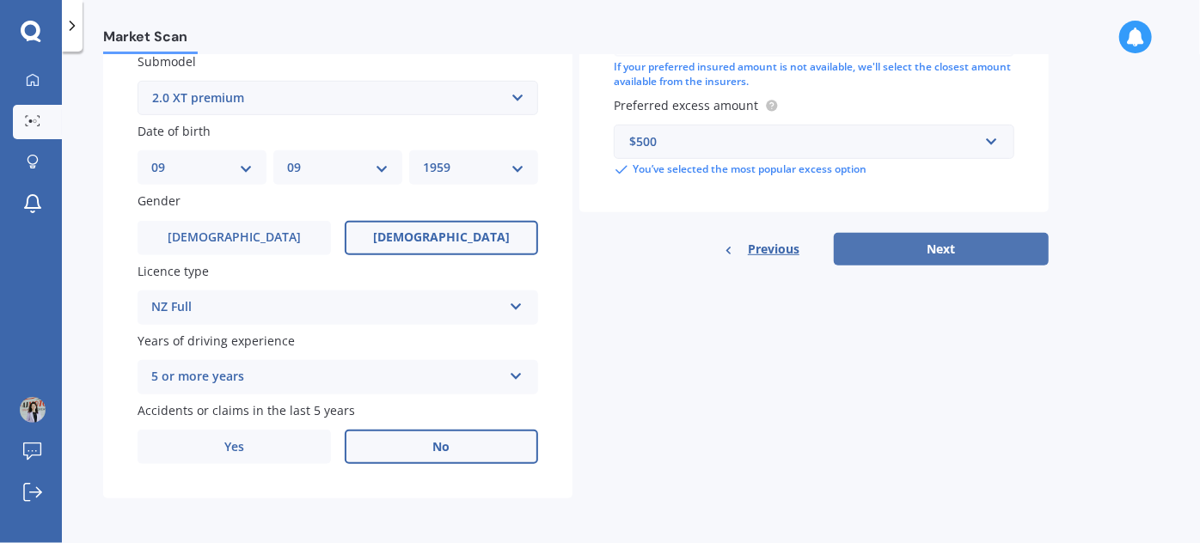
click at [933, 242] on button "Next" at bounding box center [941, 249] width 215 height 33
select select "09"
select select "1959"
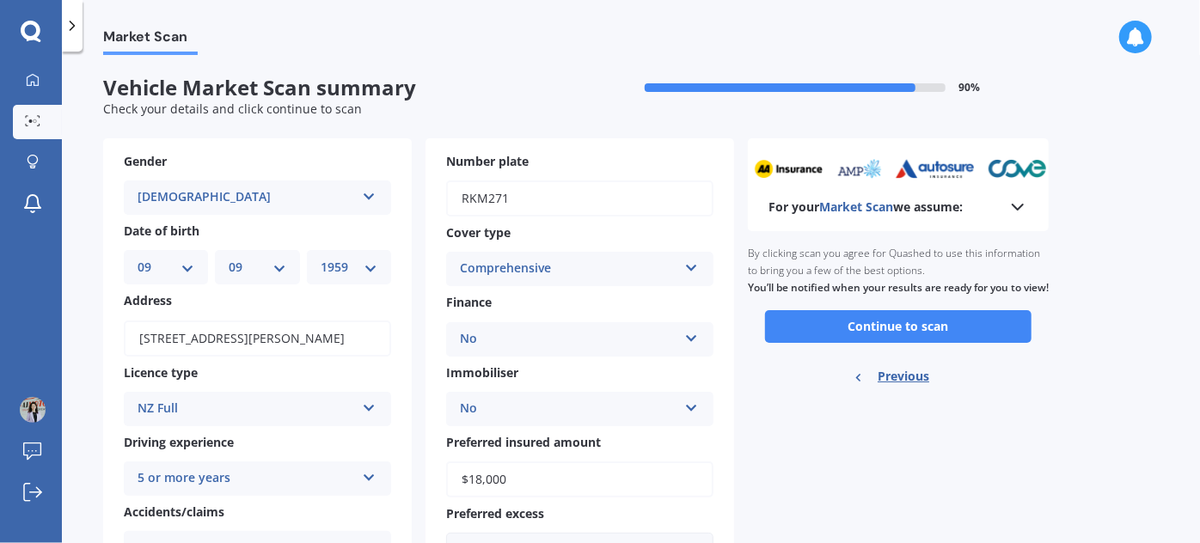
scroll to position [0, 0]
click at [933, 343] on button "Continue to scan" at bounding box center [898, 326] width 266 height 33
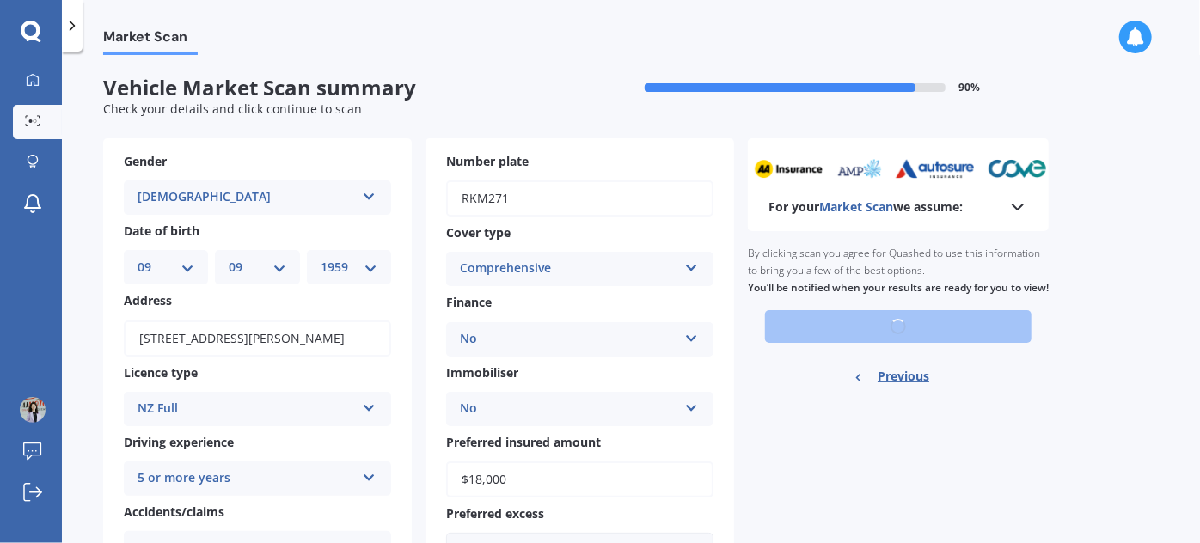
scroll to position [82, 0]
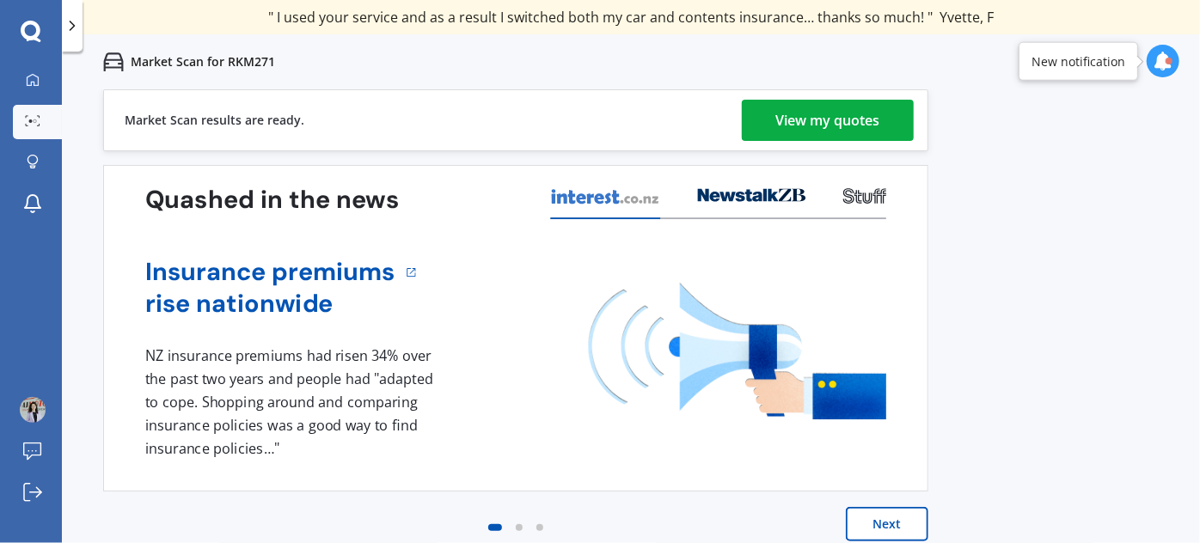
click at [875, 517] on button "Next" at bounding box center [887, 524] width 83 height 34
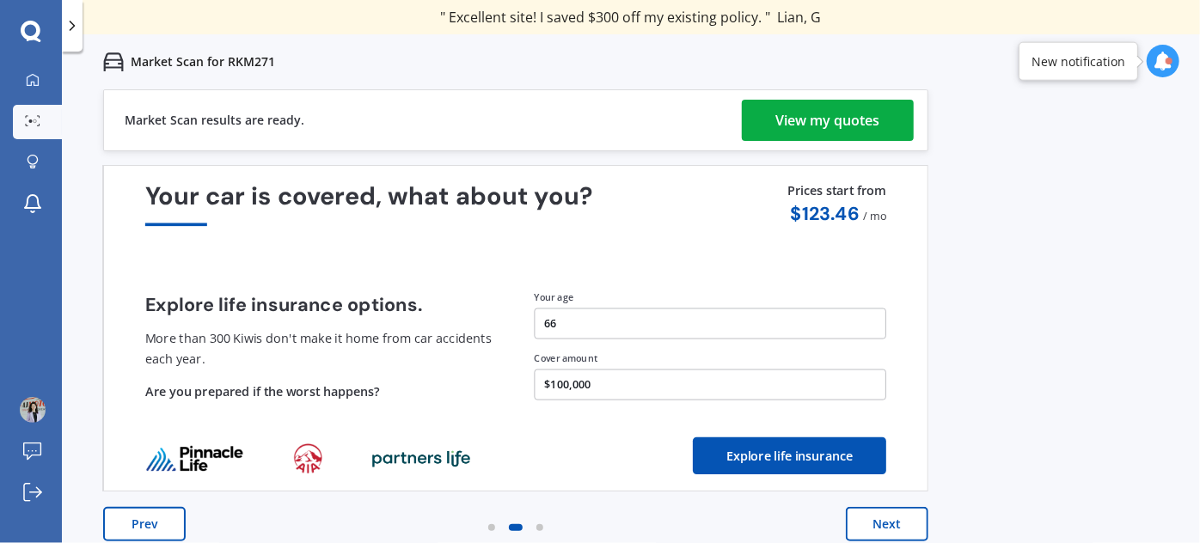
click at [888, 523] on button "Next" at bounding box center [887, 524] width 83 height 34
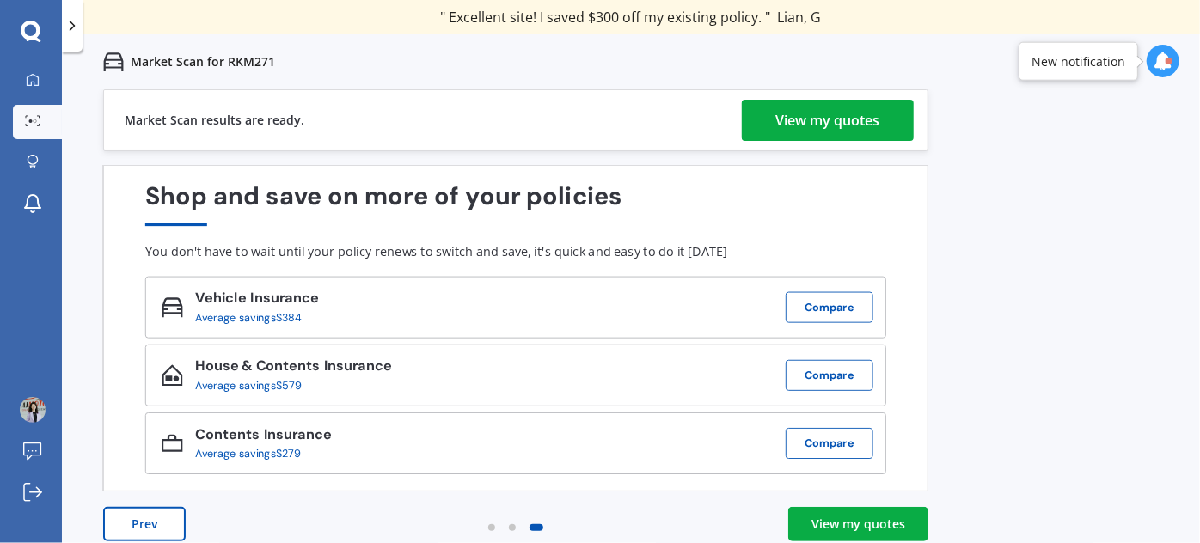
click at [890, 523] on div "View my quotes" at bounding box center [858, 524] width 94 height 17
